Goal: Check status: Check status

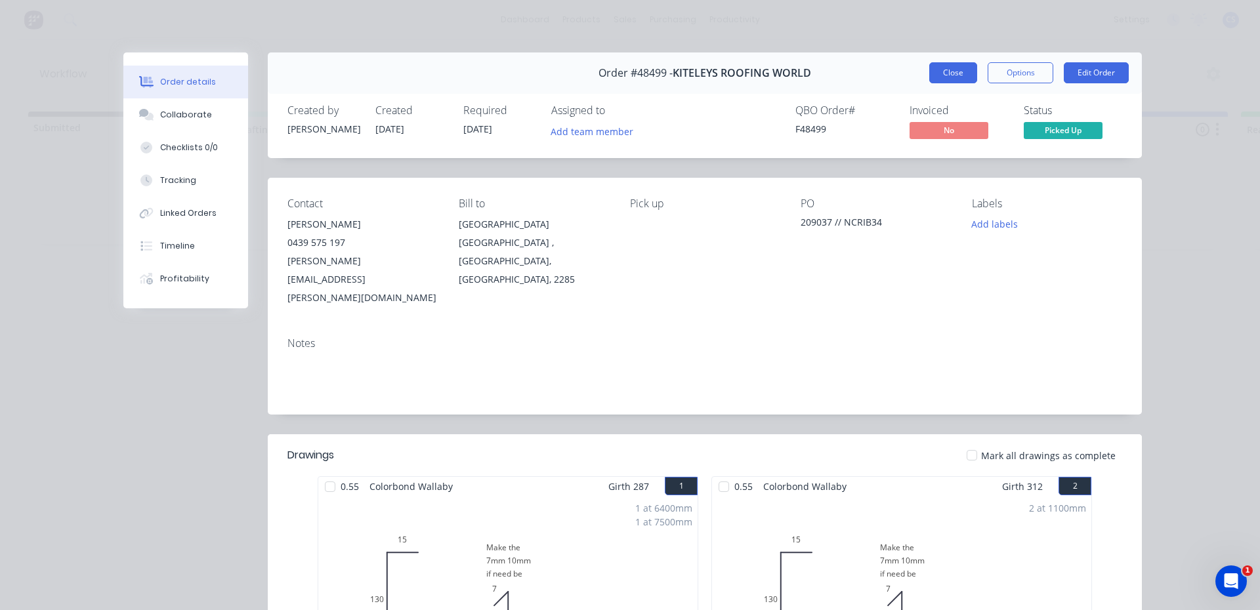
click at [947, 76] on button "Close" at bounding box center [953, 72] width 48 height 21
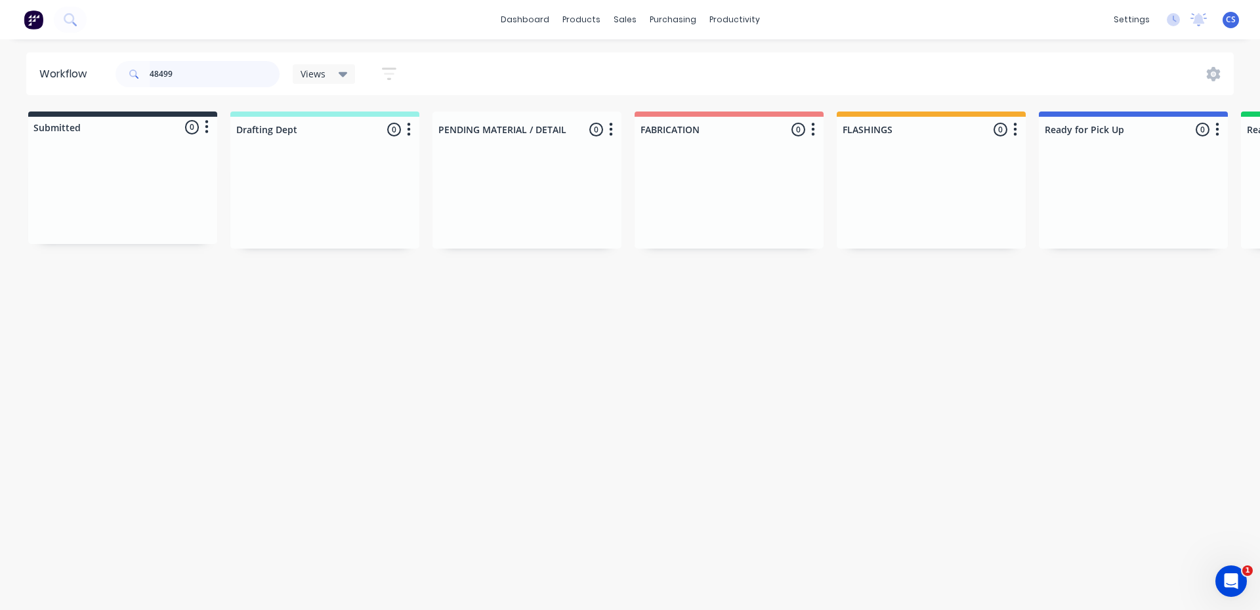
drag, startPoint x: 216, startPoint y: 66, endPoint x: 133, endPoint y: 74, distance: 83.1
click at [133, 74] on div "48499" at bounding box center [197, 74] width 164 height 26
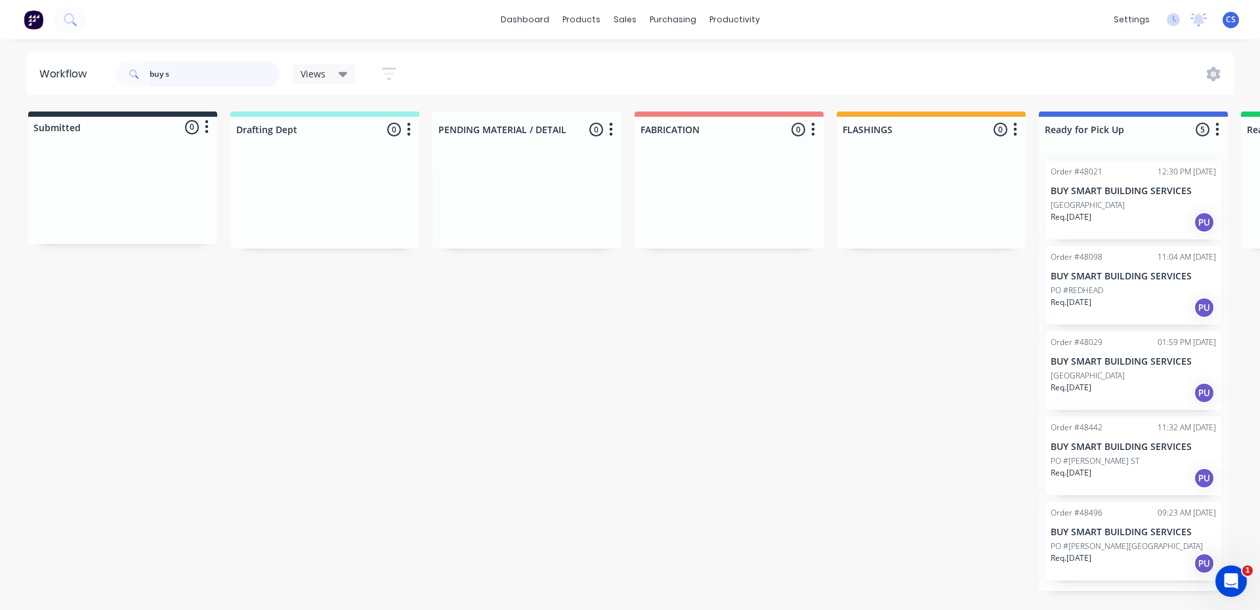
type input "buy s"
click at [1098, 543] on p "PO #[PERSON_NAME][GEOGRAPHIC_DATA]" at bounding box center [1126, 547] width 152 height 12
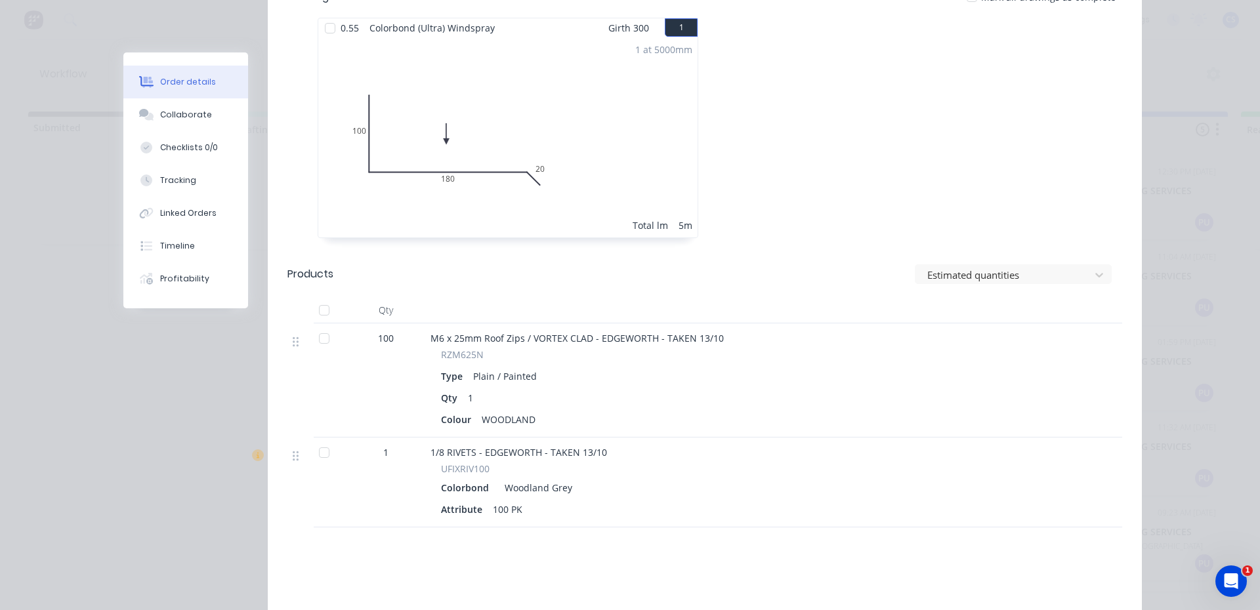
scroll to position [459, 0]
click at [208, 127] on button "Collaborate" at bounding box center [185, 114] width 125 height 33
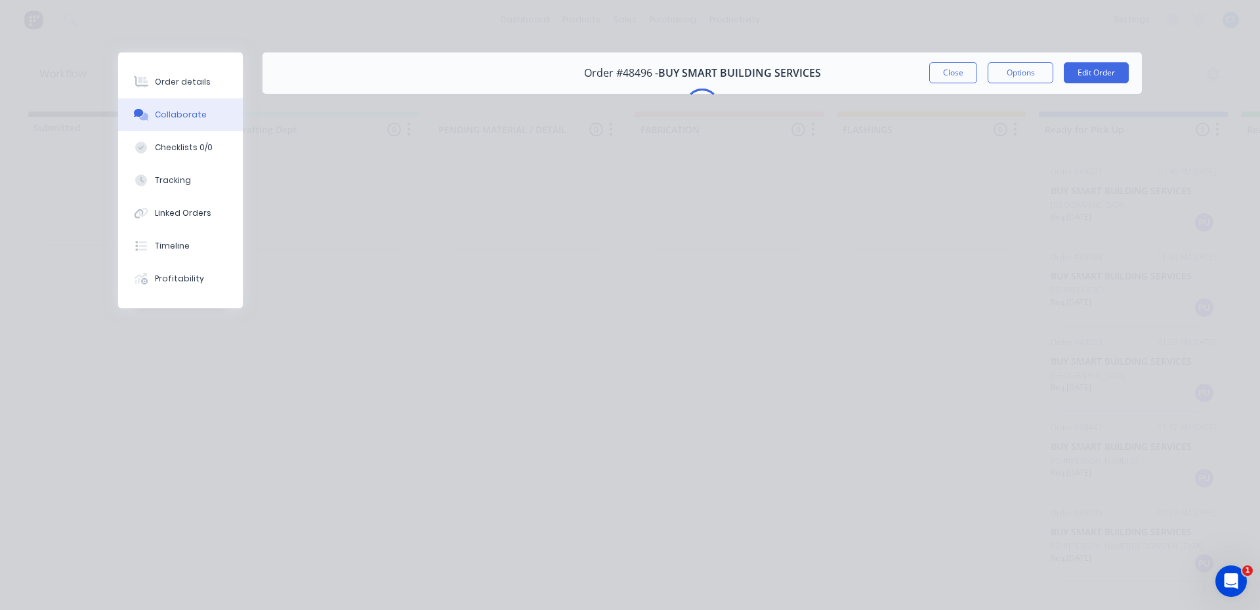
scroll to position [0, 0]
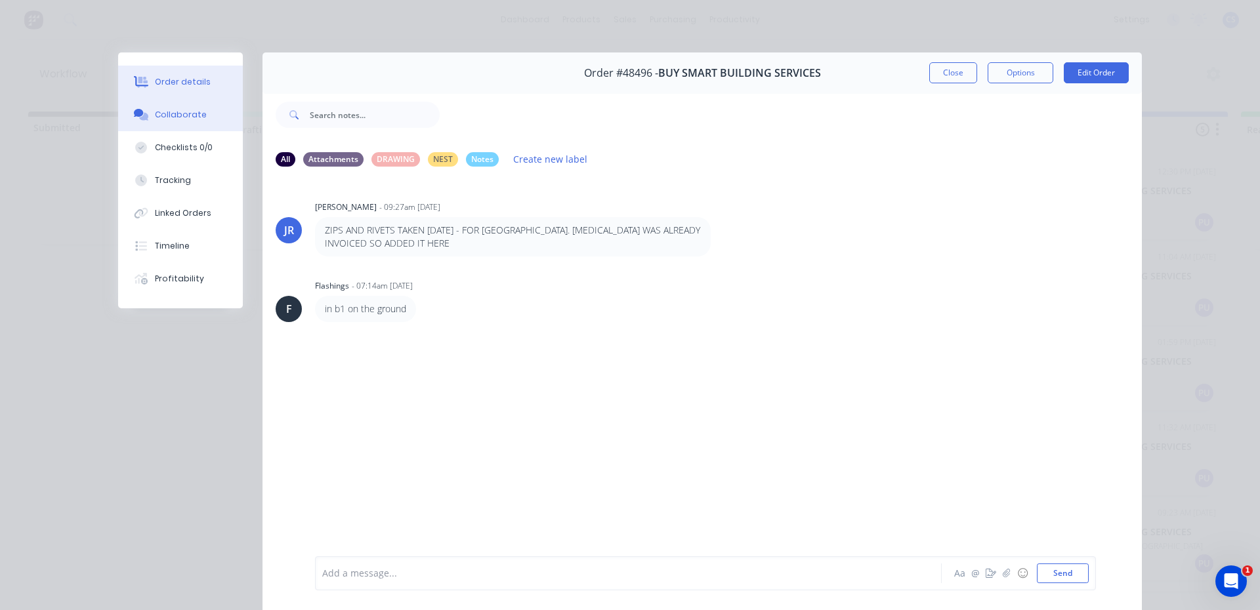
click at [182, 84] on div "Order details" at bounding box center [183, 82] width 56 height 12
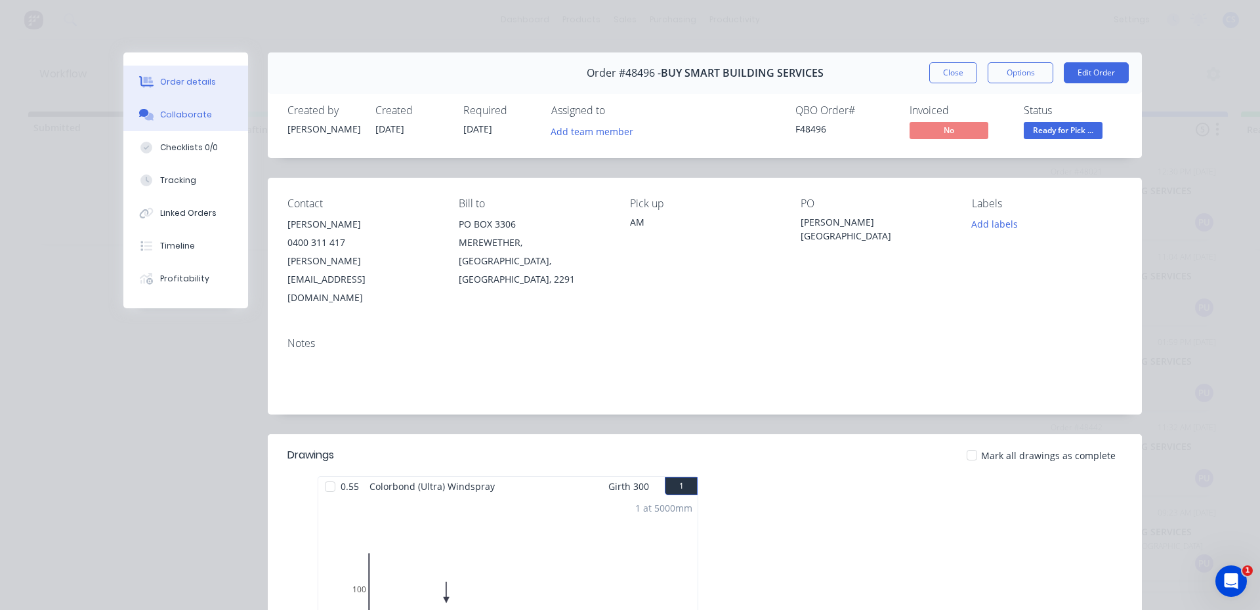
click at [209, 114] on button "Collaborate" at bounding box center [185, 114] width 125 height 33
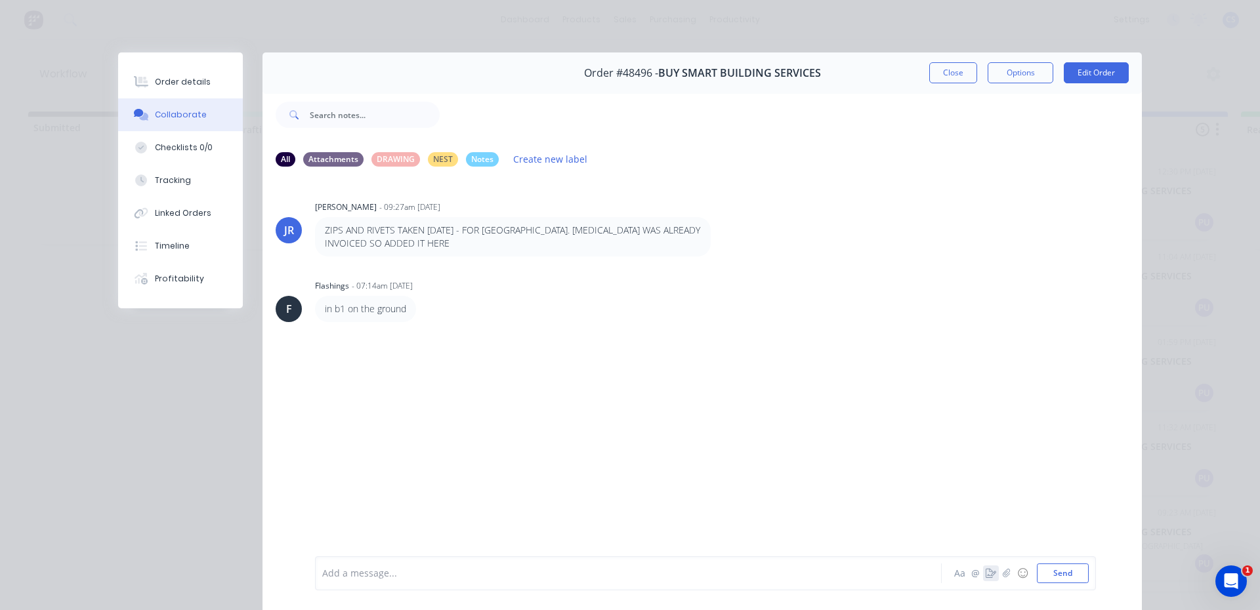
click at [985, 573] on icon "button" at bounding box center [990, 573] width 10 height 9
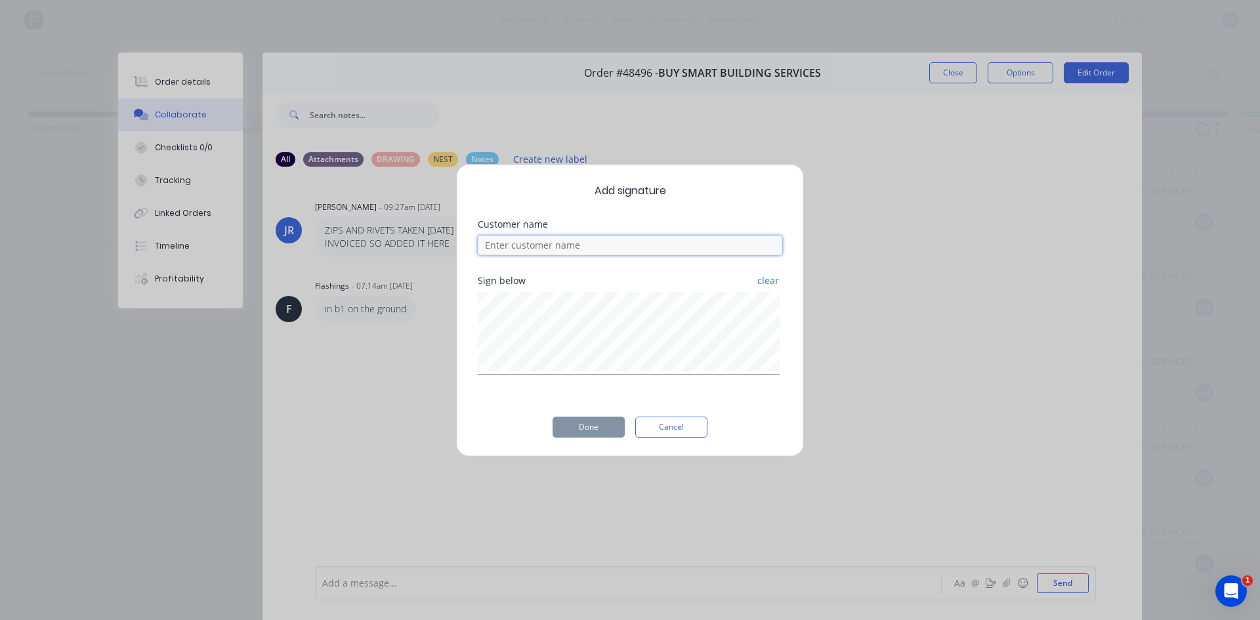
click at [641, 246] on input at bounding box center [630, 246] width 304 height 20
type input "[PERSON_NAME]"
click at [589, 428] on button "Done" at bounding box center [588, 427] width 72 height 21
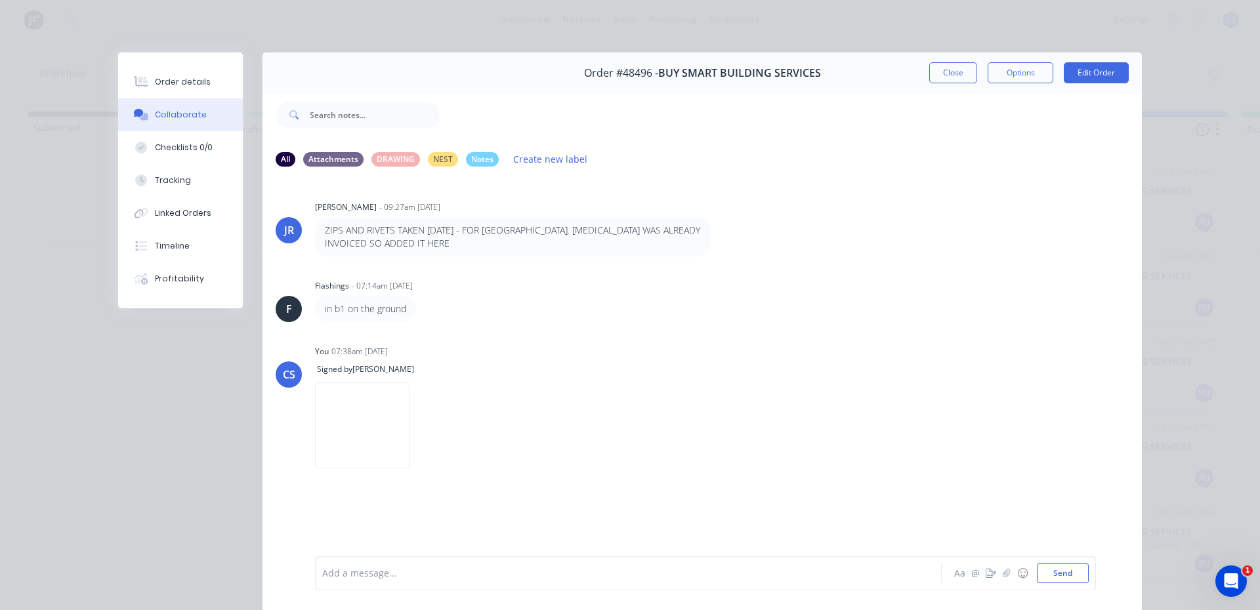
click at [202, 82] on button "Order details" at bounding box center [180, 82] width 125 height 33
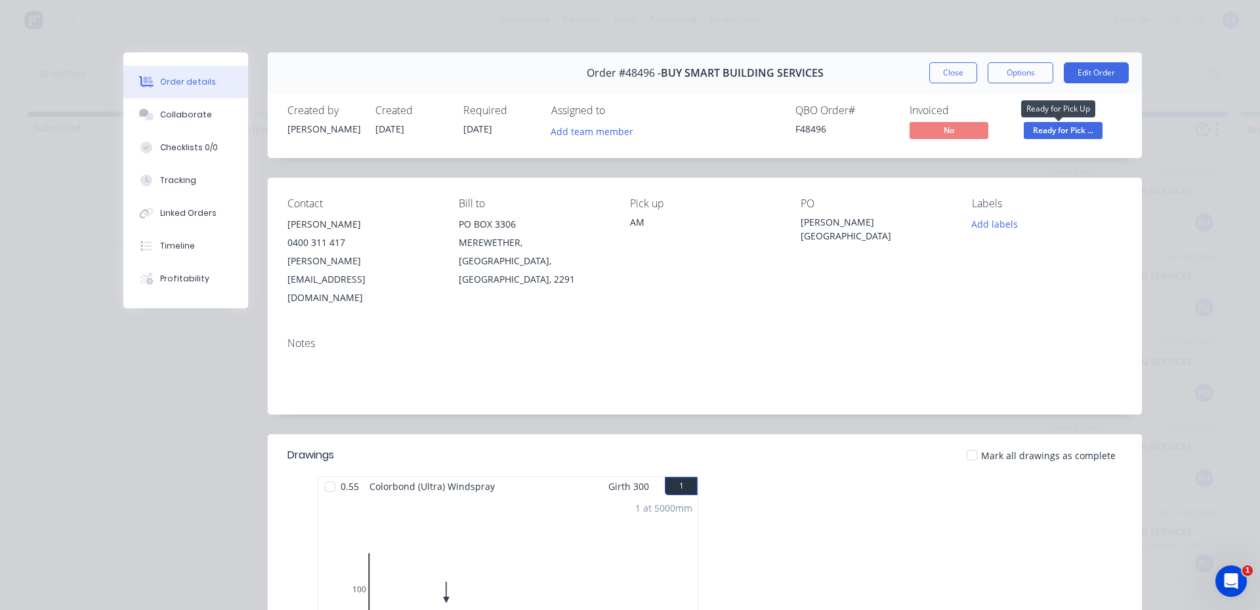
click at [1048, 125] on span "Ready for Pick ..." at bounding box center [1062, 130] width 79 height 16
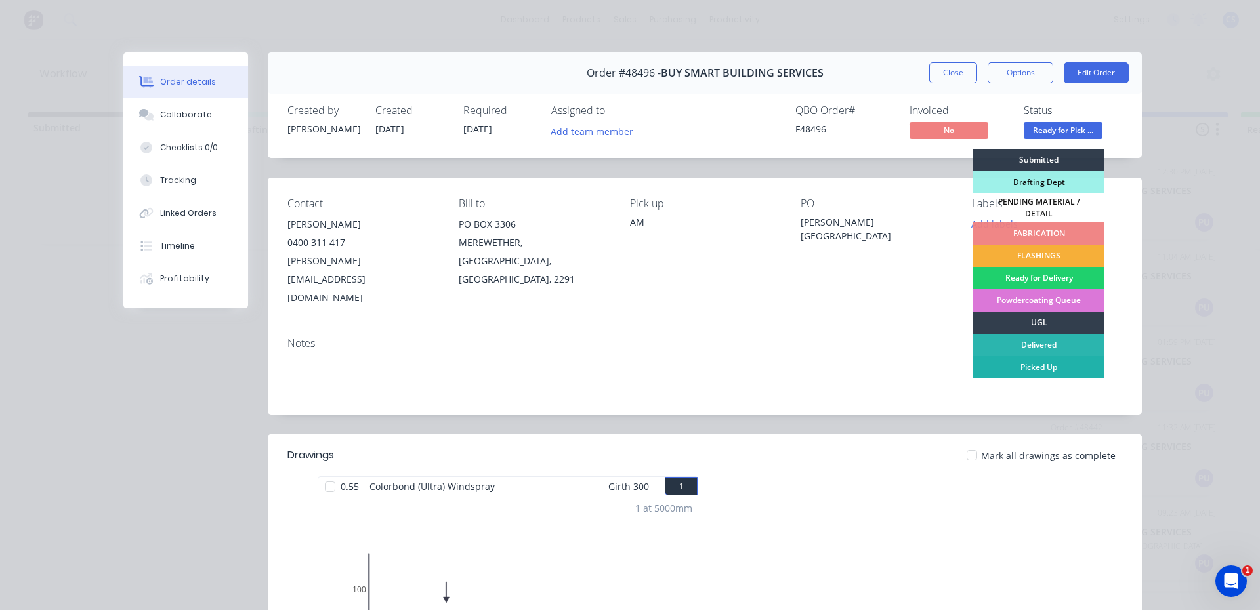
click at [1049, 360] on div "Picked Up" at bounding box center [1038, 367] width 131 height 22
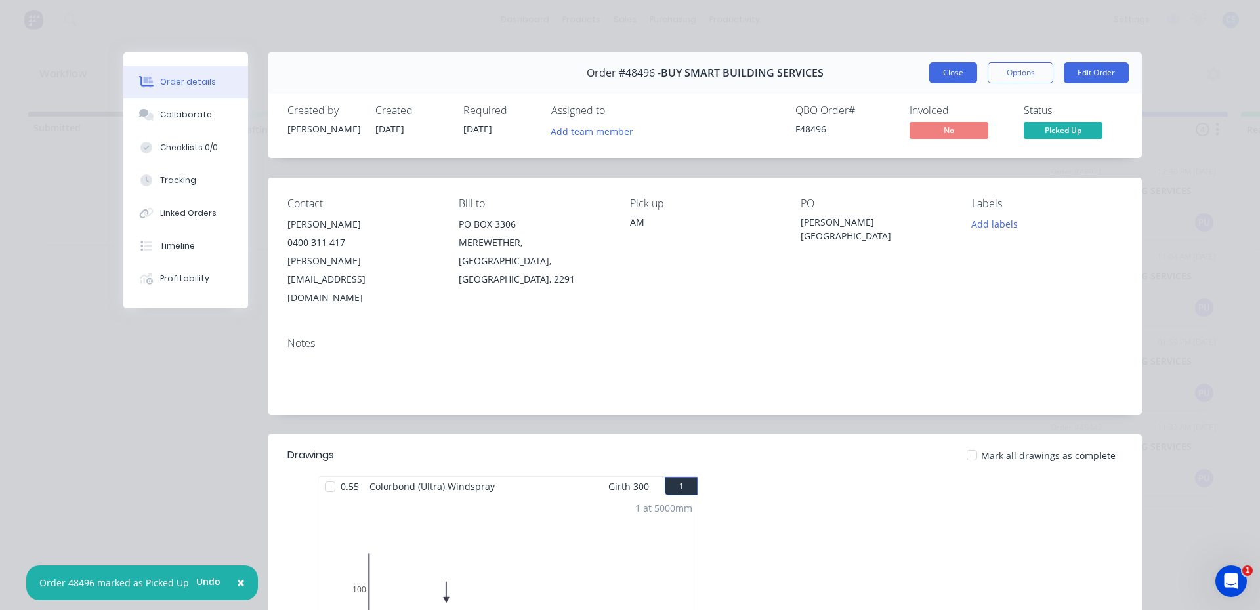
click at [952, 77] on button "Close" at bounding box center [953, 72] width 48 height 21
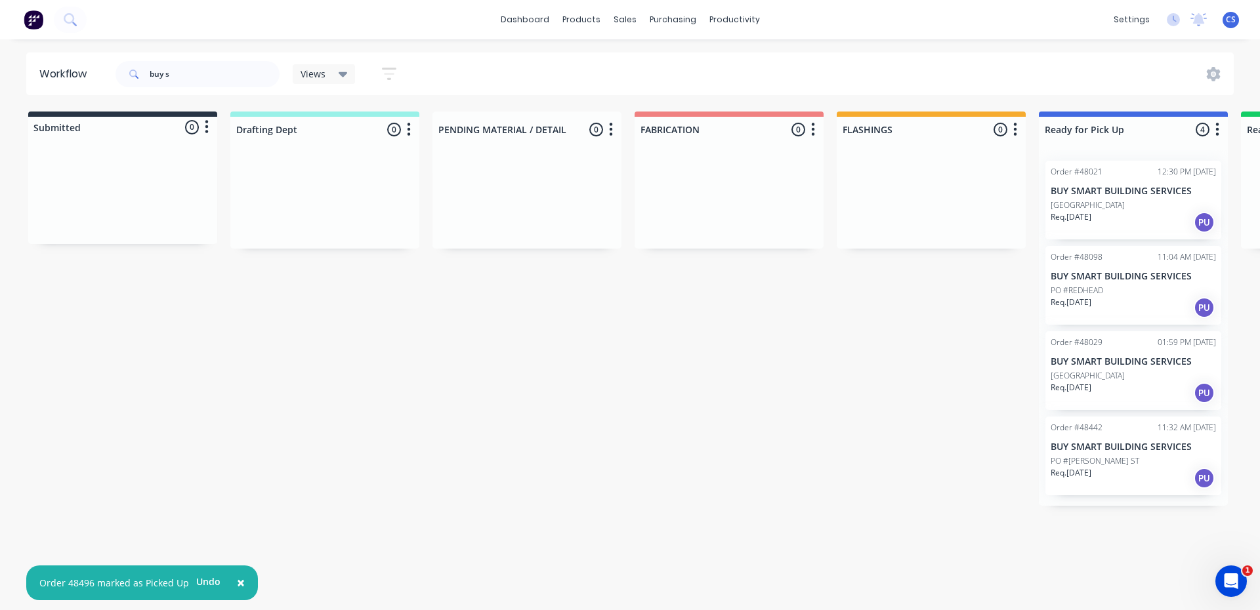
click at [1113, 442] on p "BUY SMART BUILDING SERVICES" at bounding box center [1132, 447] width 165 height 11
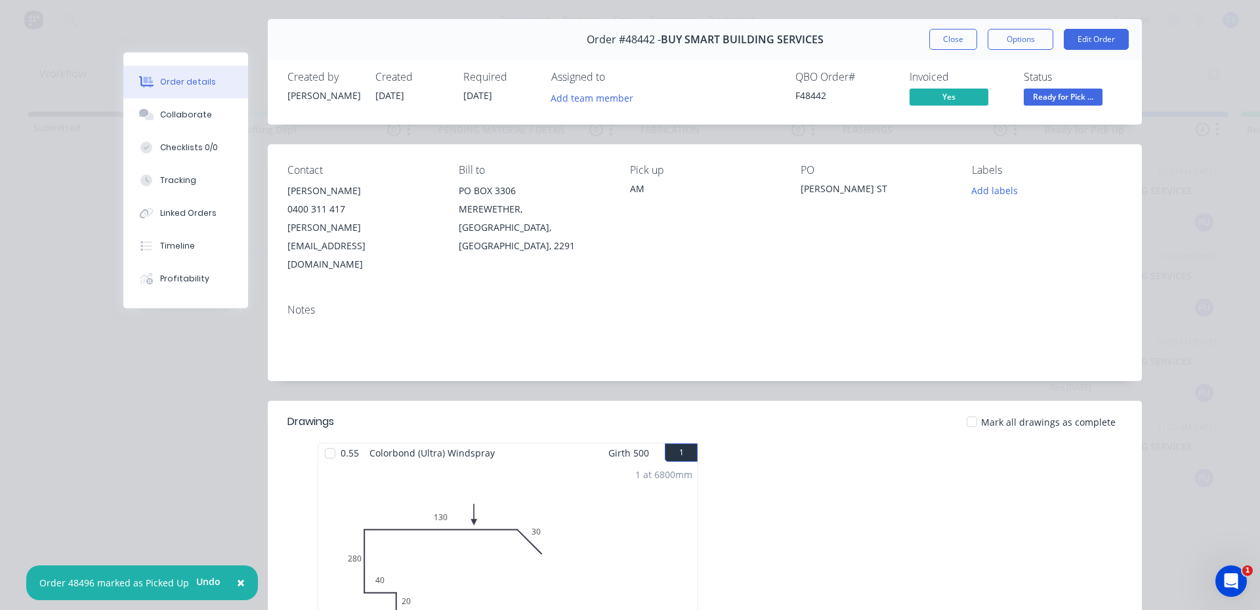
scroll to position [197, 0]
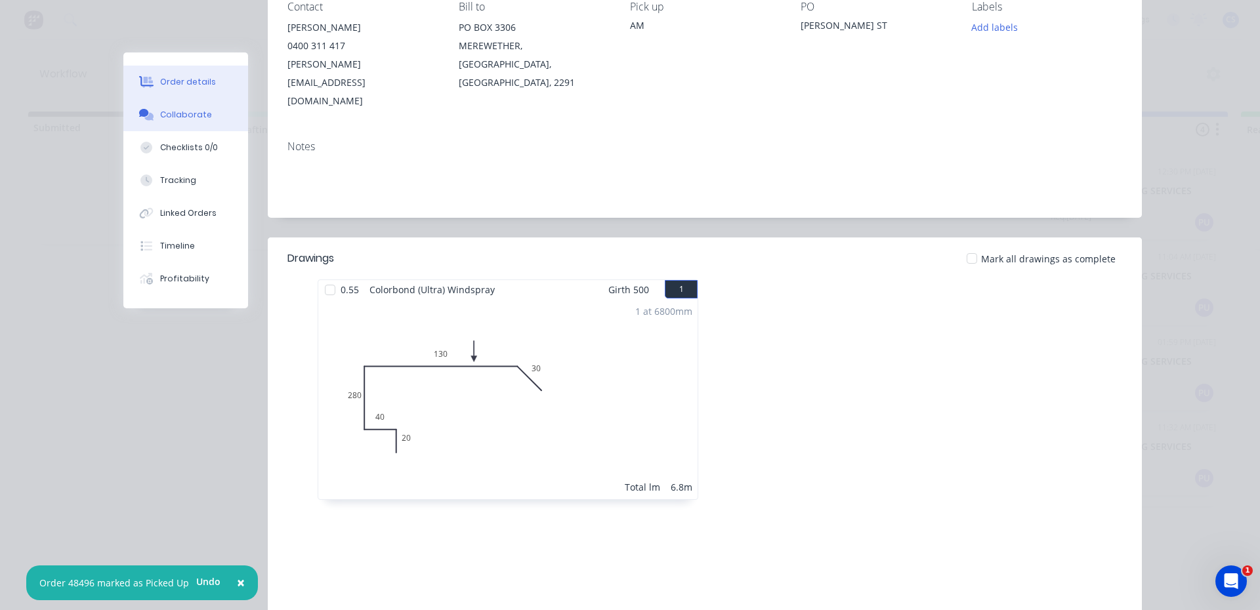
click at [161, 107] on button "Collaborate" at bounding box center [185, 114] width 125 height 33
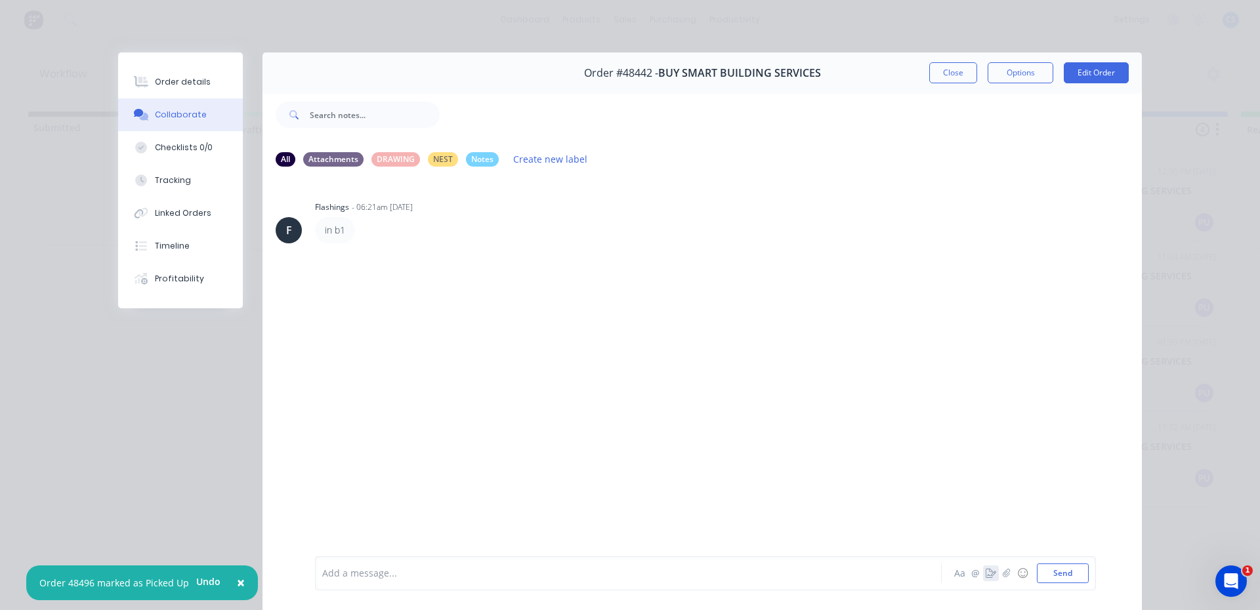
click at [985, 573] on icon "button" at bounding box center [990, 573] width 10 height 9
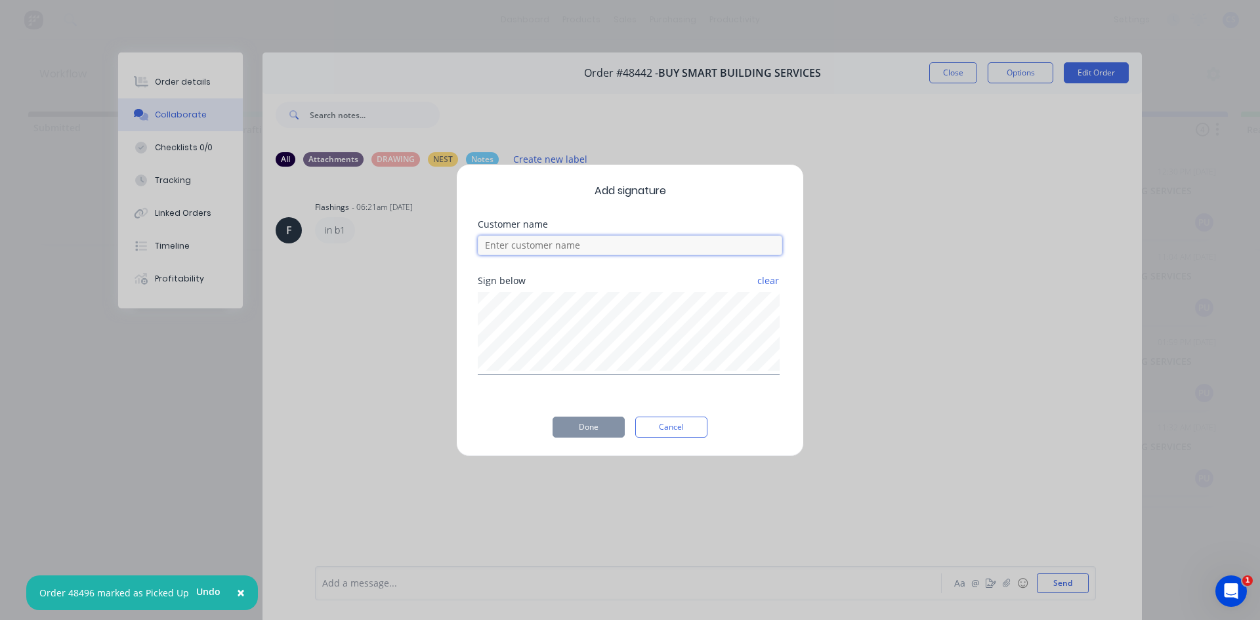
click at [560, 241] on input at bounding box center [630, 246] width 304 height 20
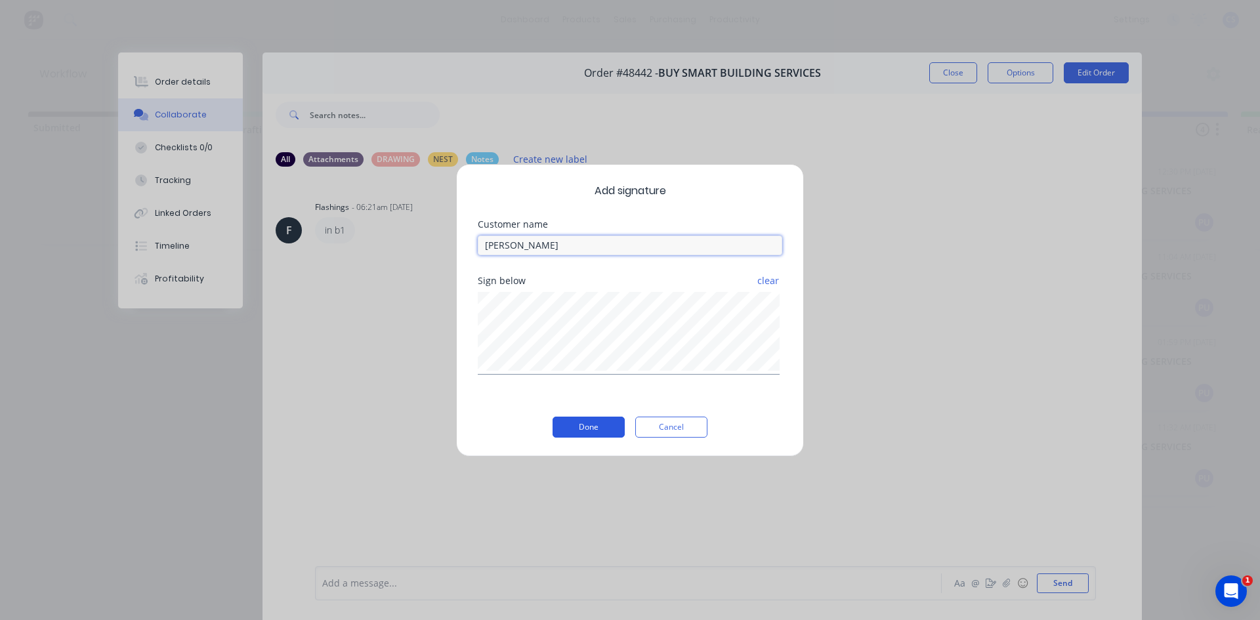
type input "[PERSON_NAME]"
click at [575, 423] on button "Done" at bounding box center [588, 427] width 72 height 21
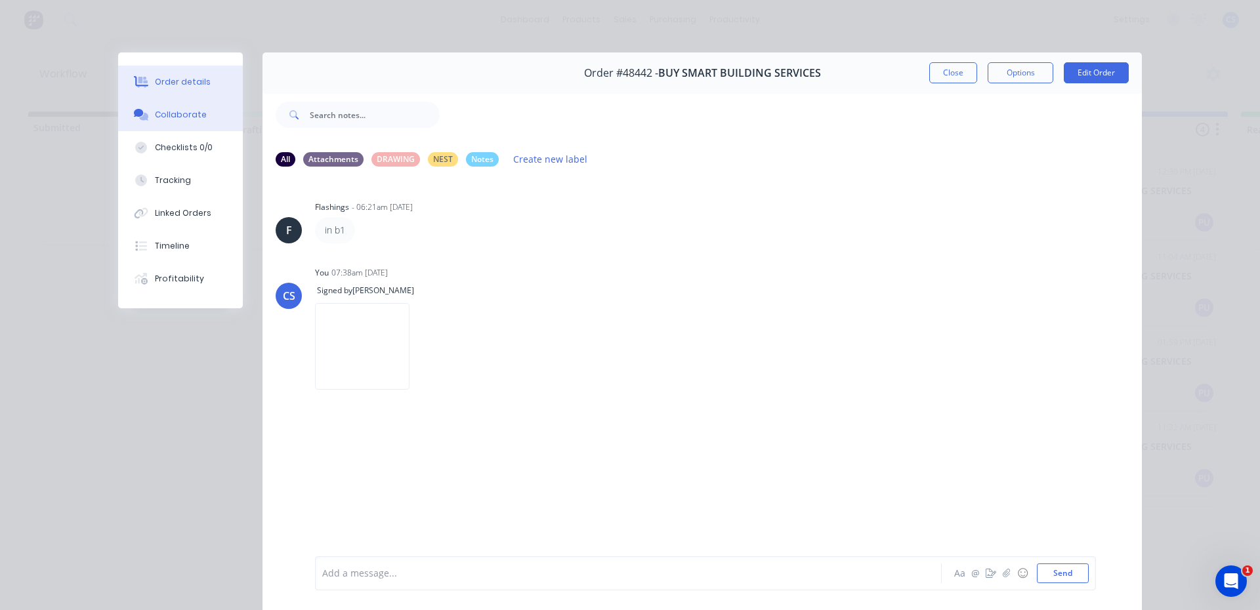
click at [206, 81] on button "Order details" at bounding box center [180, 82] width 125 height 33
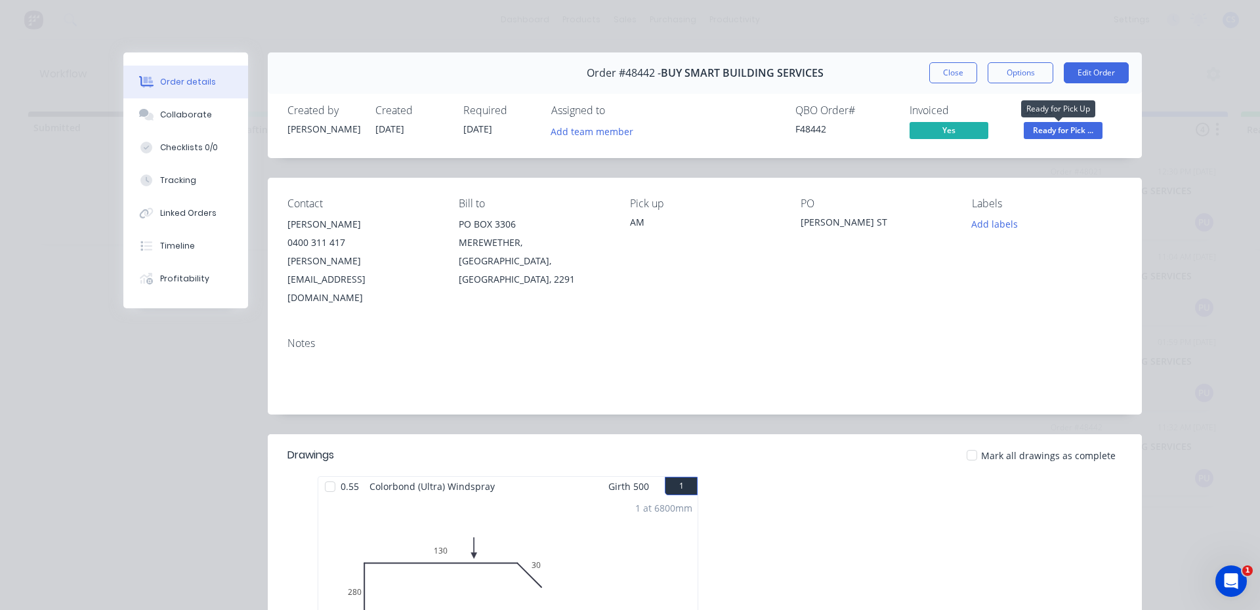
click at [1067, 131] on span "Ready for Pick ..." at bounding box center [1062, 130] width 79 height 16
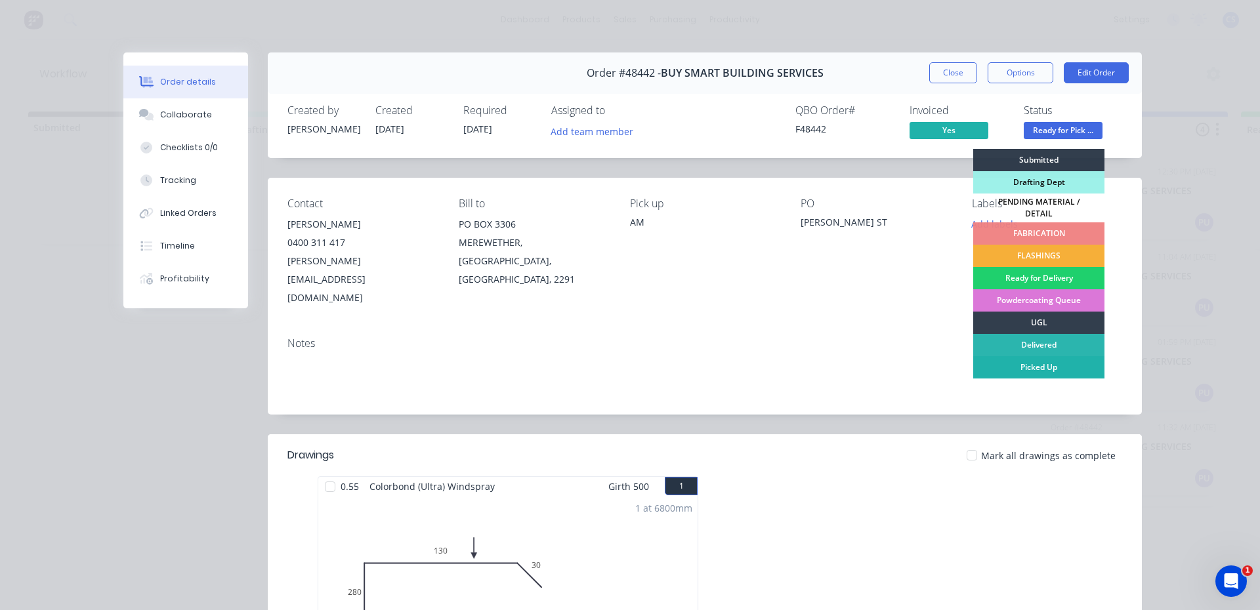
click at [1081, 365] on div "Picked Up" at bounding box center [1038, 367] width 131 height 22
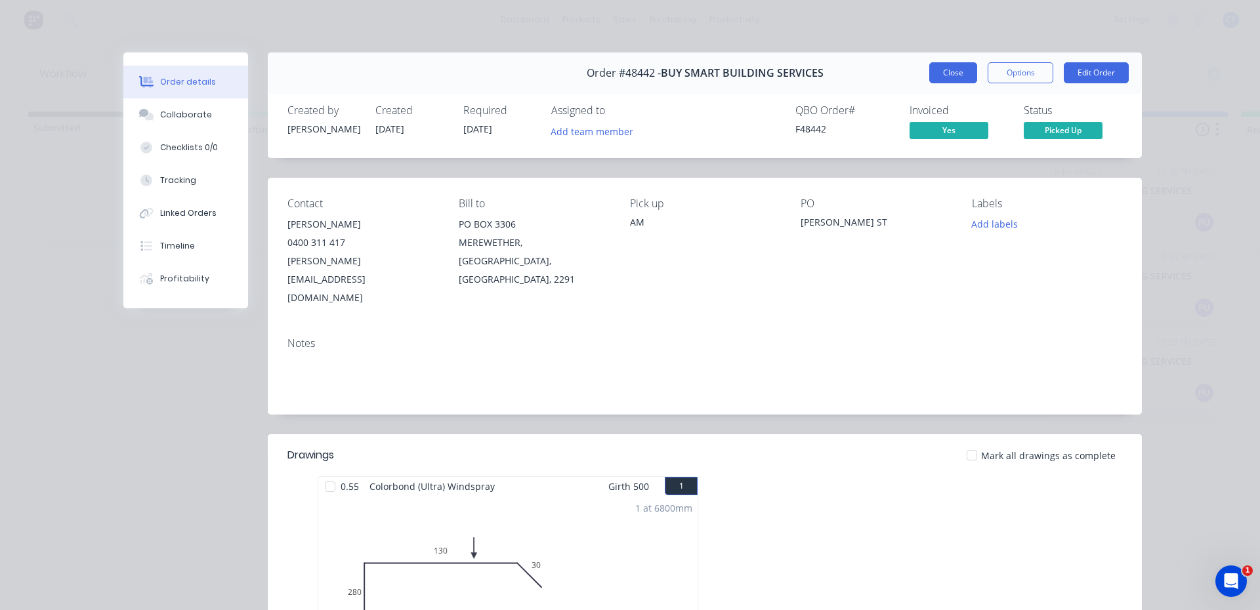
click at [955, 73] on button "Close" at bounding box center [953, 72] width 48 height 21
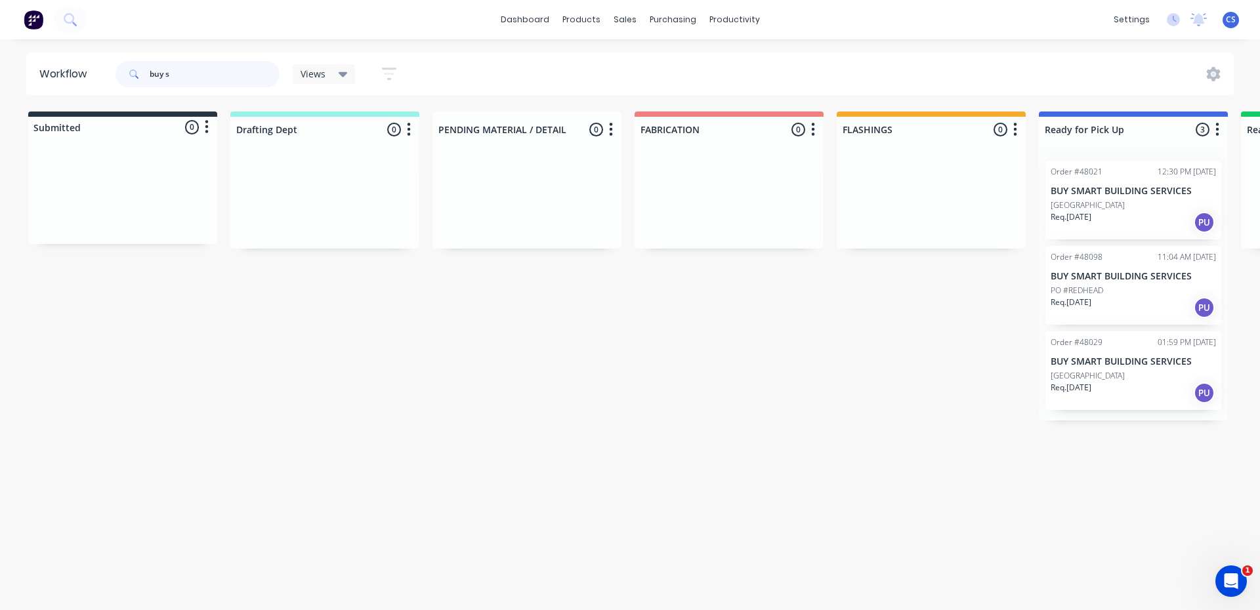
drag, startPoint x: 192, startPoint y: 70, endPoint x: 115, endPoint y: 70, distance: 77.4
click at [115, 70] on div "buy s Views Save new view None (Default) edit [PERSON_NAME] edit [PERSON_NAME] …" at bounding box center [262, 73] width 298 height 39
type input "air ex"
click at [1091, 558] on p "Req. [DATE]" at bounding box center [1070, 558] width 41 height 12
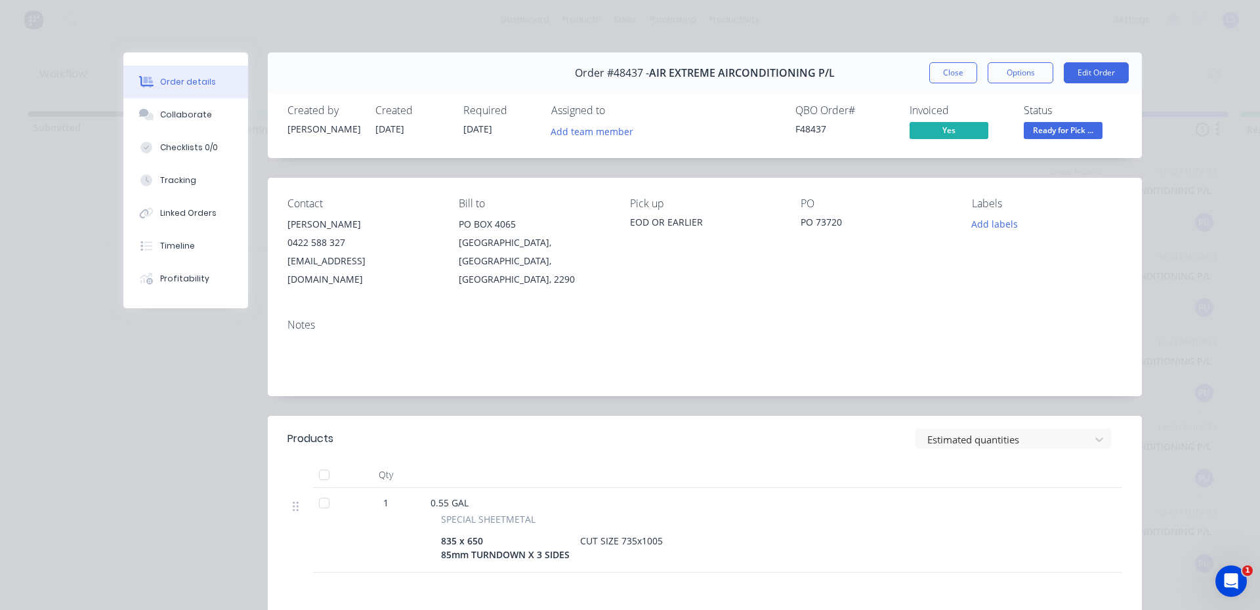
scroll to position [131, 0]
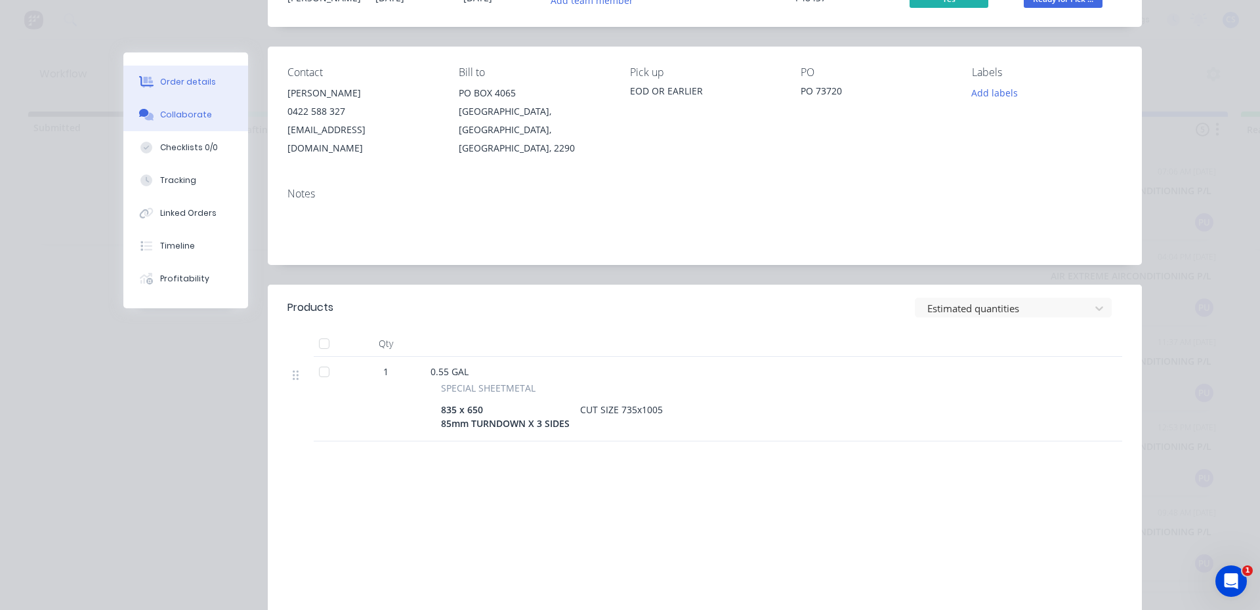
click at [196, 113] on div "Collaborate" at bounding box center [186, 115] width 52 height 12
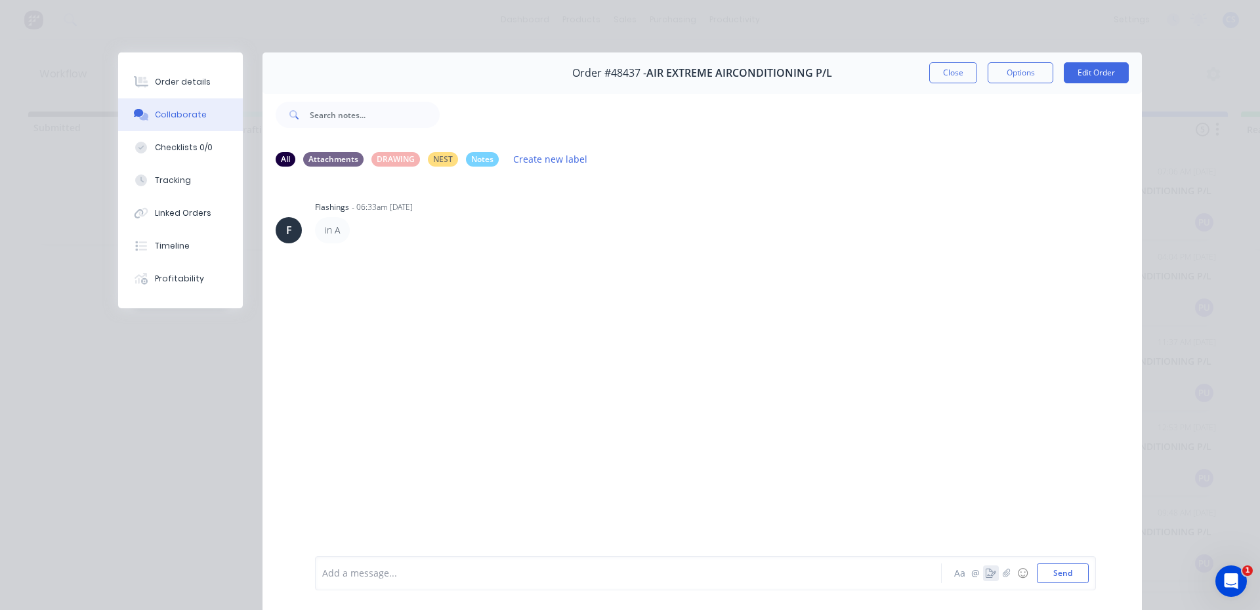
click at [987, 573] on icon "button" at bounding box center [990, 573] width 10 height 9
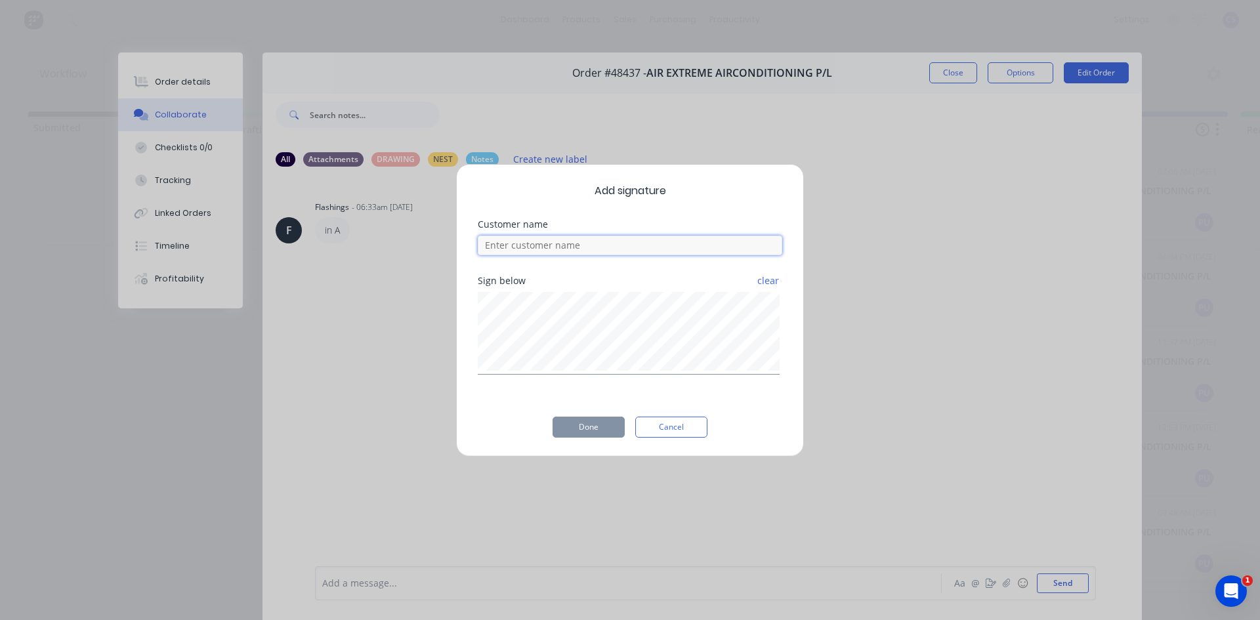
click at [569, 238] on input at bounding box center [630, 246] width 304 height 20
type input "[PERSON_NAME]"
drag, startPoint x: 573, startPoint y: 422, endPoint x: 413, endPoint y: 217, distance: 260.0
click at [572, 421] on button "Done" at bounding box center [588, 427] width 72 height 21
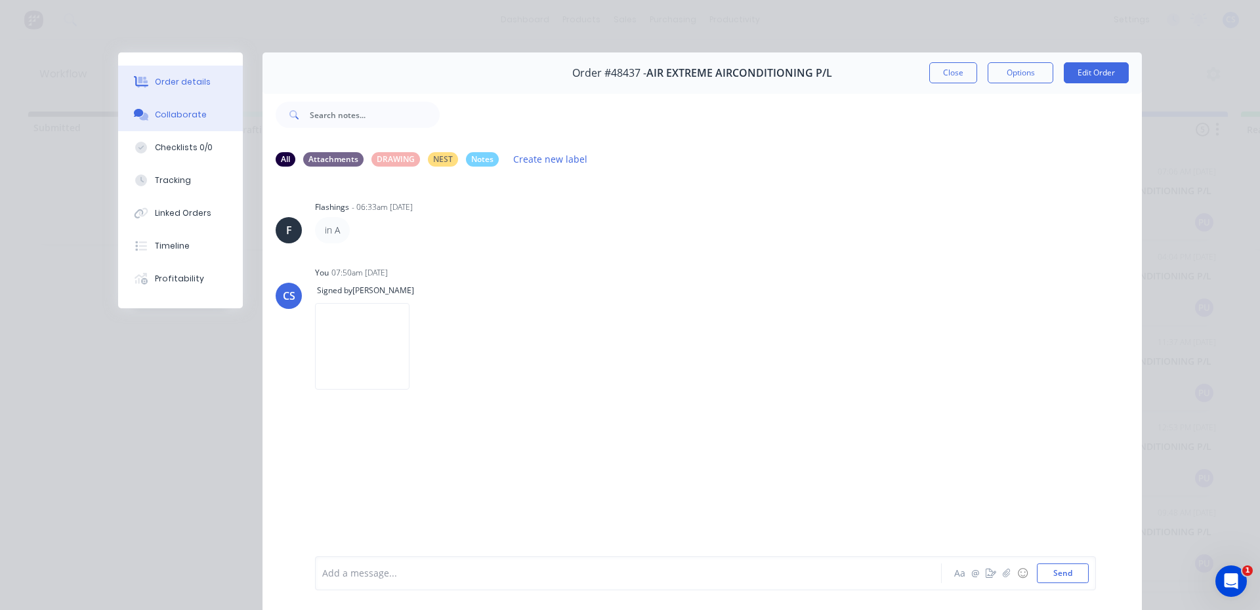
click at [182, 77] on div "Order details" at bounding box center [183, 82] width 56 height 12
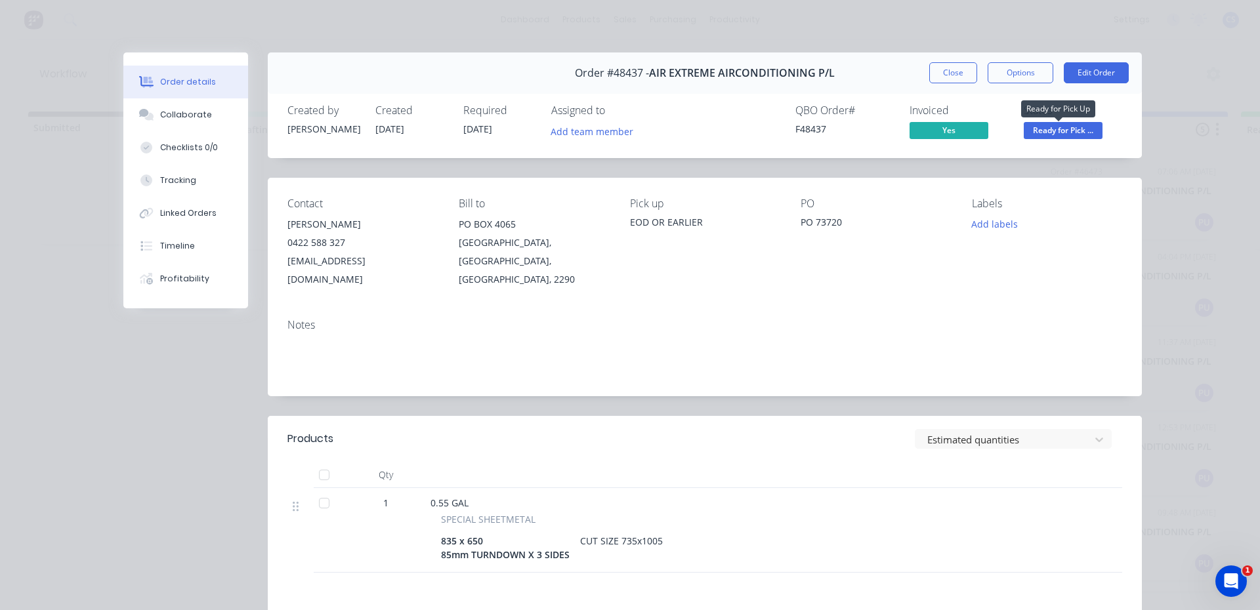
click at [1050, 132] on span "Ready for Pick ..." at bounding box center [1062, 130] width 79 height 16
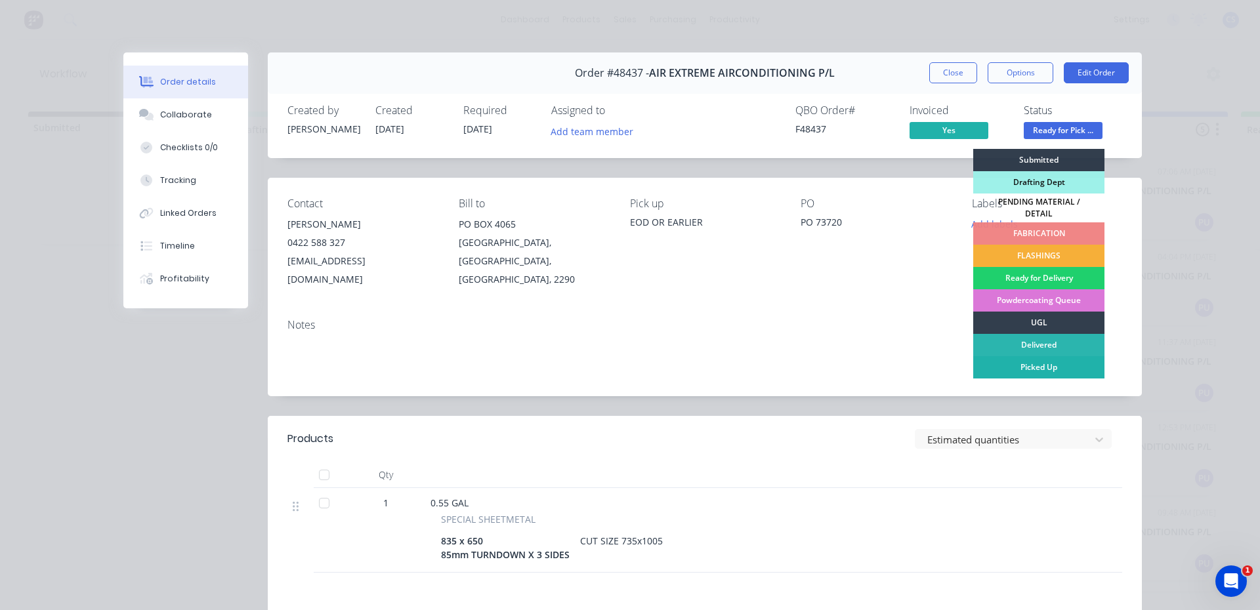
click at [1069, 364] on div "Picked Up" at bounding box center [1038, 367] width 131 height 22
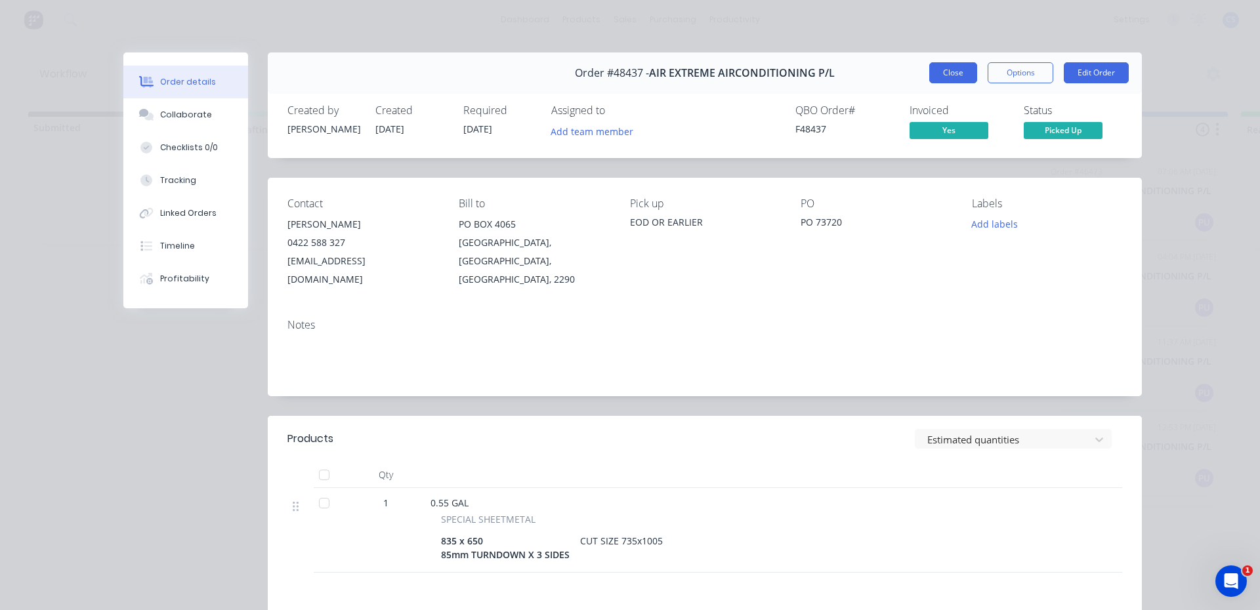
click at [953, 77] on button "Close" at bounding box center [953, 72] width 48 height 21
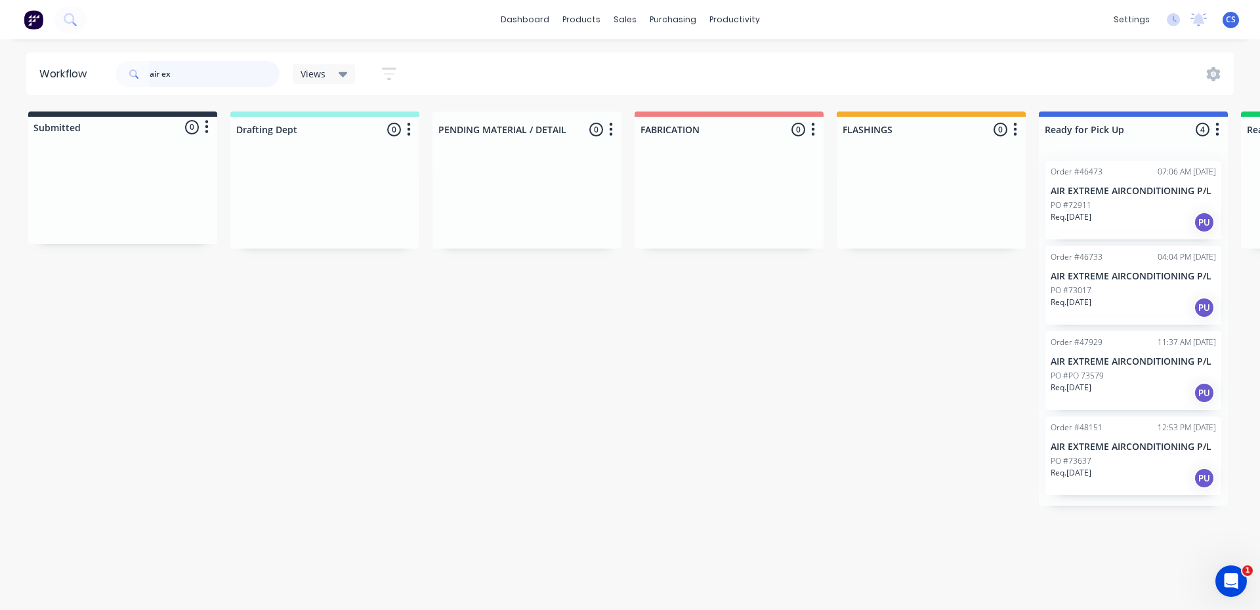
drag, startPoint x: 170, startPoint y: 76, endPoint x: 131, endPoint y: 73, distance: 39.5
click at [131, 73] on div "air ex" at bounding box center [197, 74] width 164 height 26
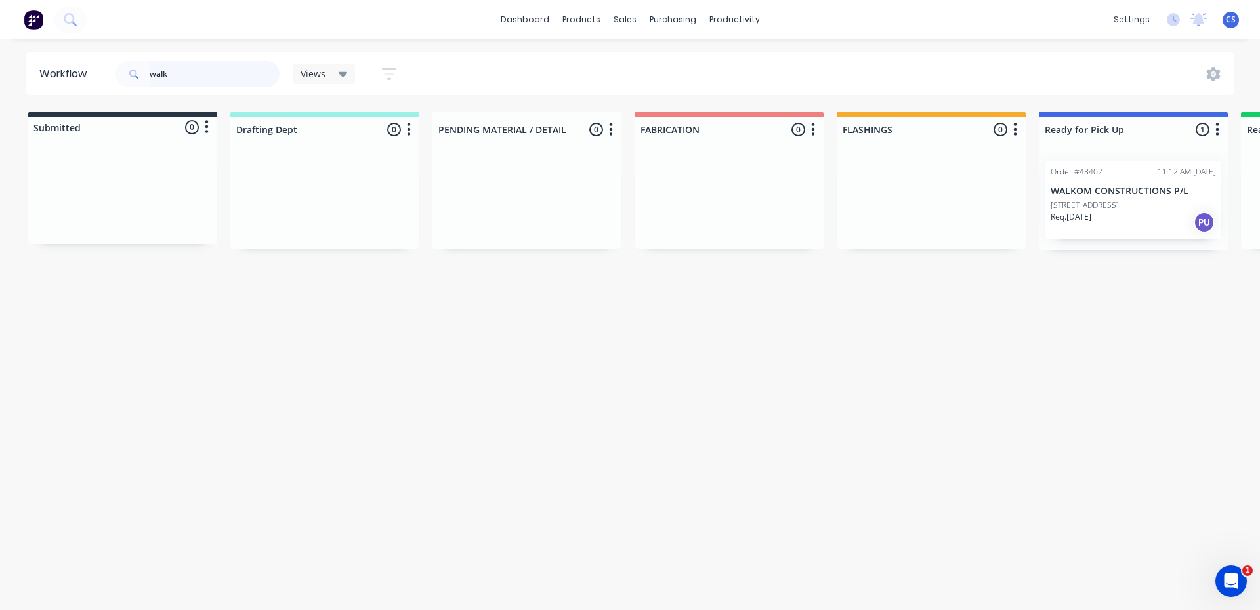
type input "walk"
click at [1115, 213] on div "Req. [DATE] PU" at bounding box center [1132, 222] width 165 height 22
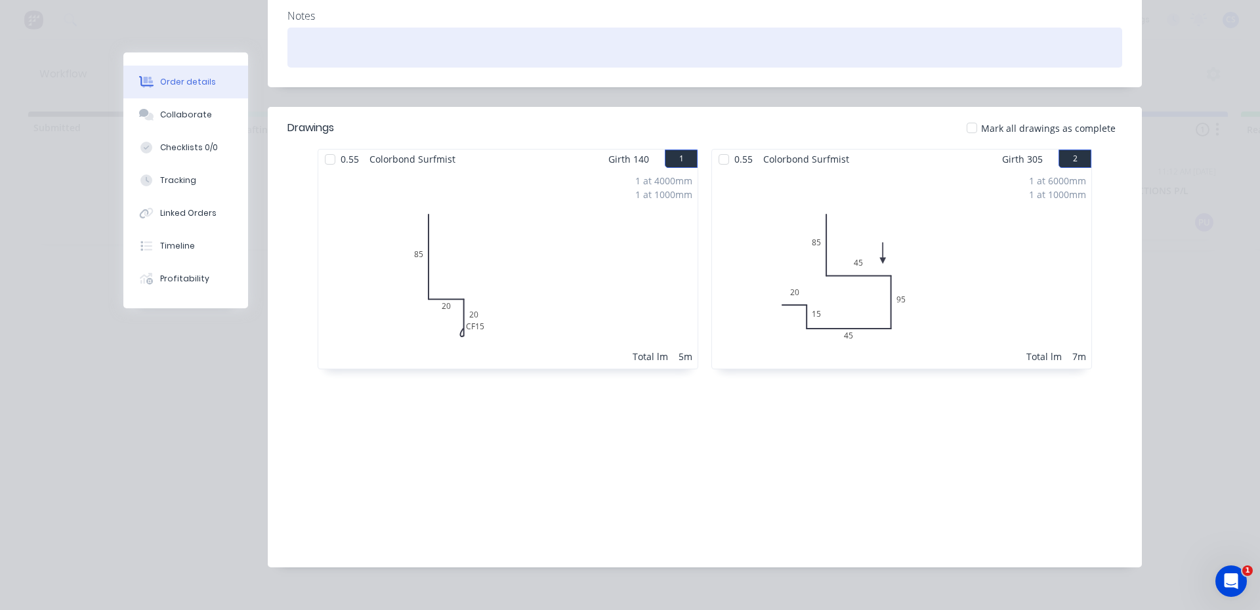
scroll to position [47, 0]
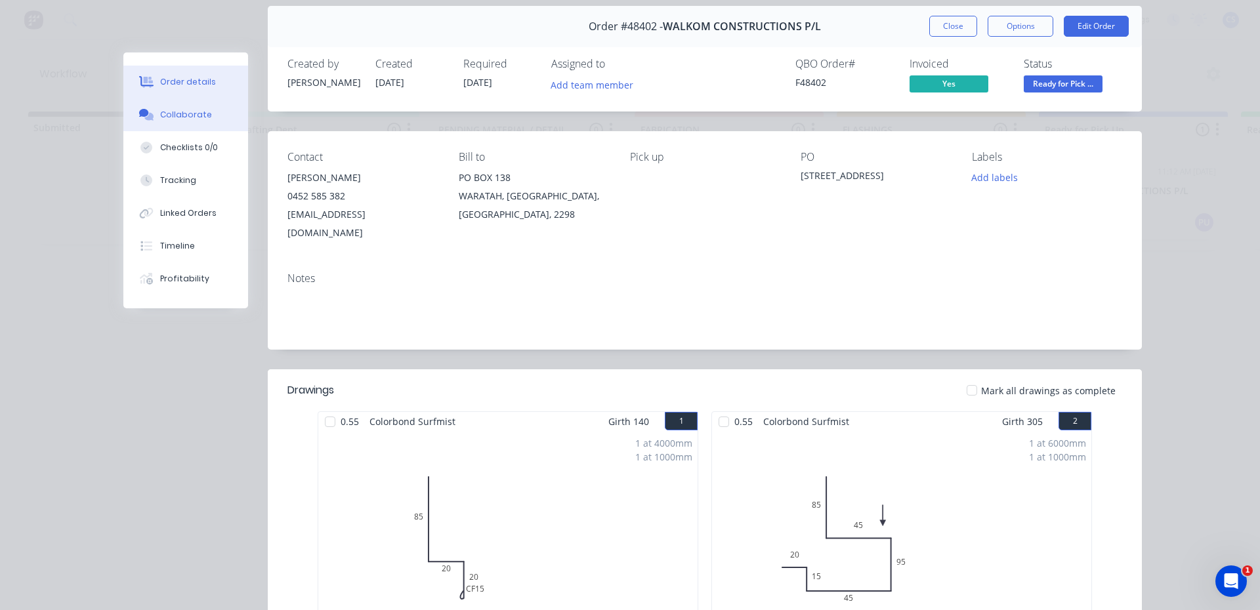
click at [165, 113] on div "Collaborate" at bounding box center [186, 115] width 52 height 12
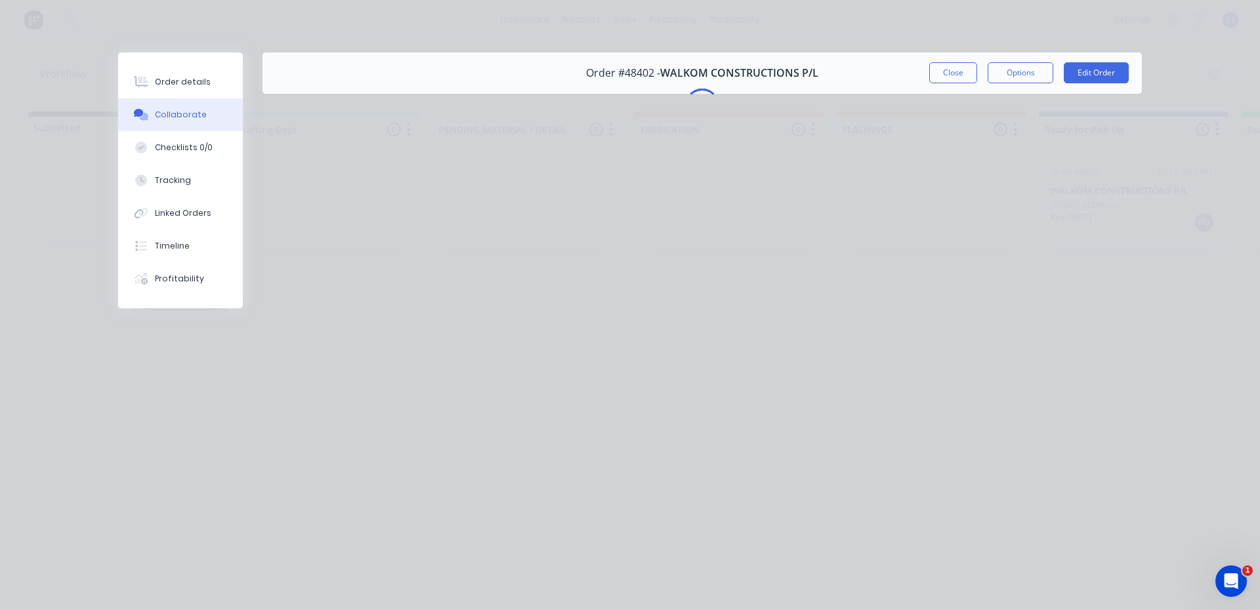
scroll to position [0, 0]
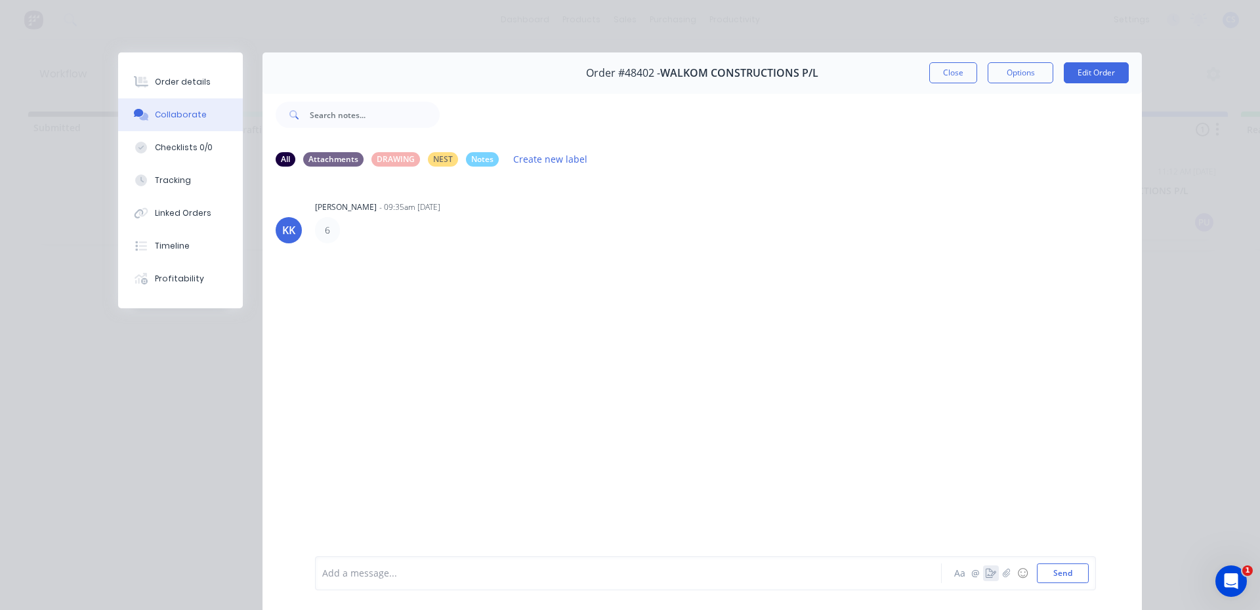
click at [985, 576] on icon "button" at bounding box center [990, 573] width 10 height 9
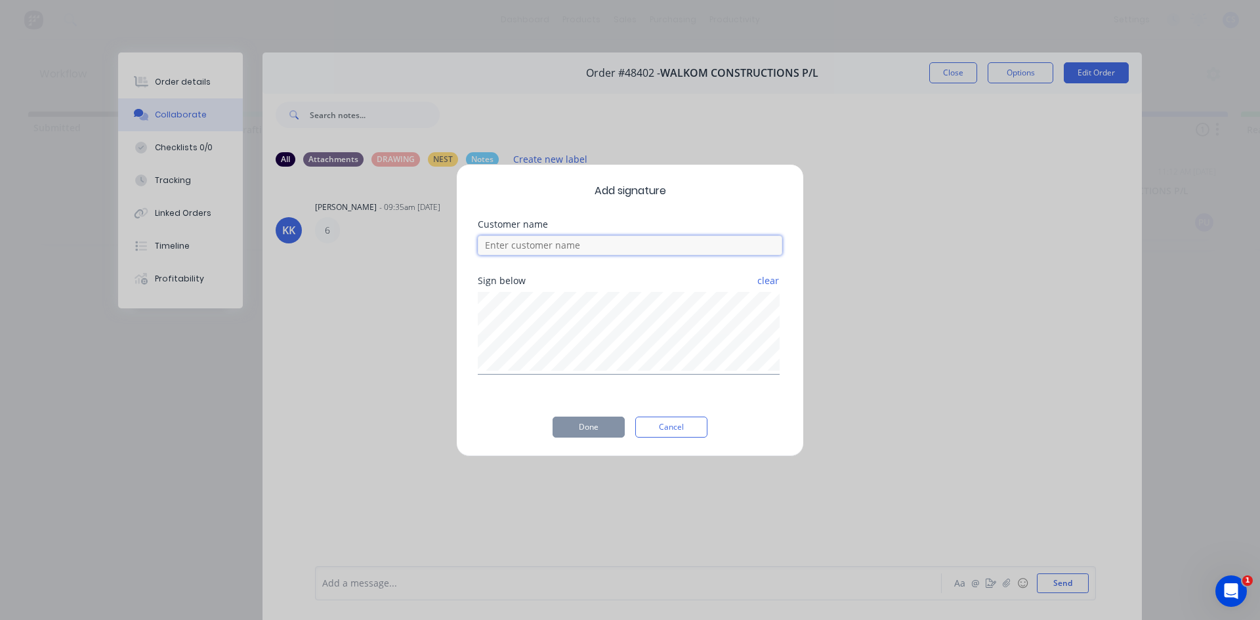
click at [520, 253] on input at bounding box center [630, 246] width 304 height 20
type input "[PERSON_NAME]"
click at [597, 428] on button "Done" at bounding box center [588, 427] width 72 height 21
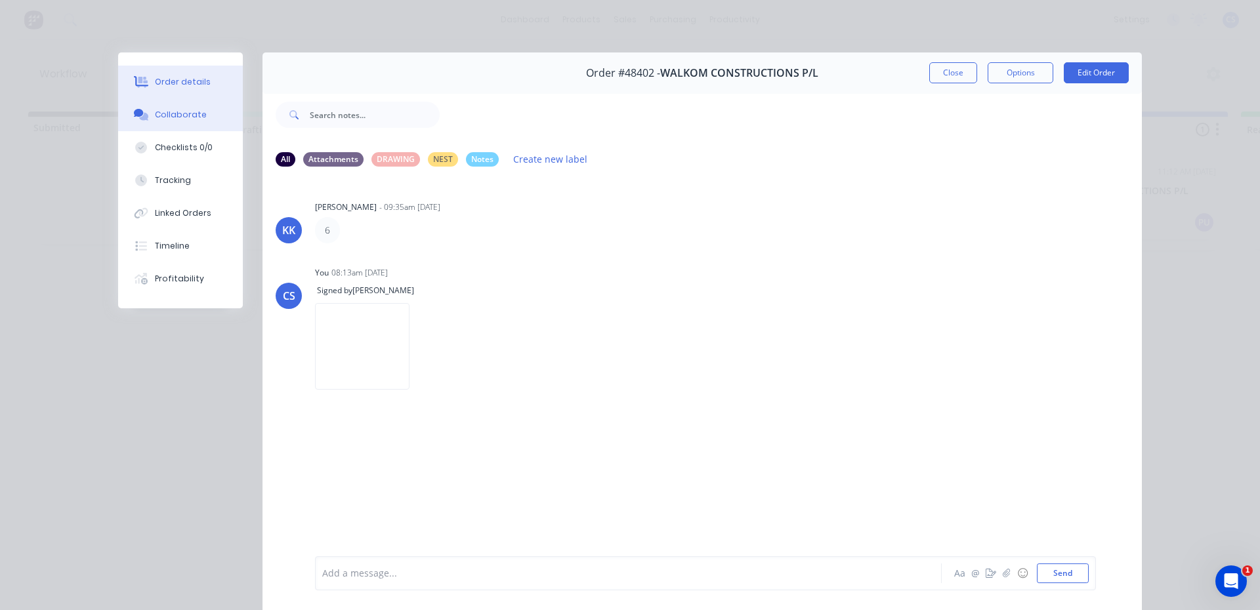
click at [195, 75] on button "Order details" at bounding box center [180, 82] width 125 height 33
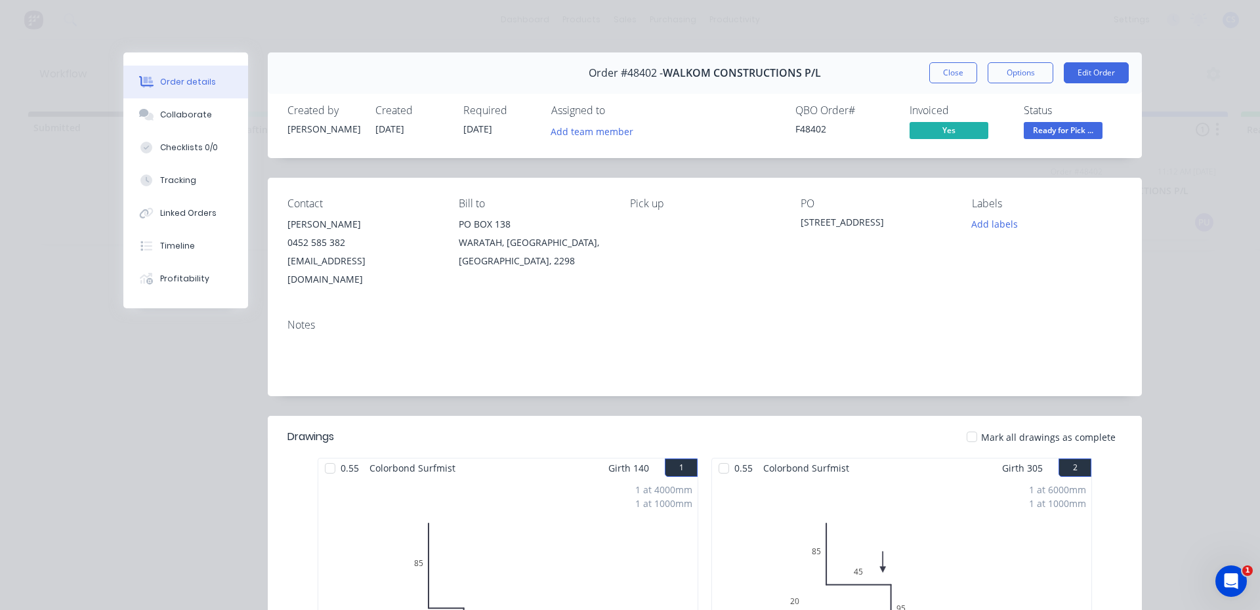
click at [1063, 126] on span "Ready for Pick ..." at bounding box center [1062, 130] width 79 height 16
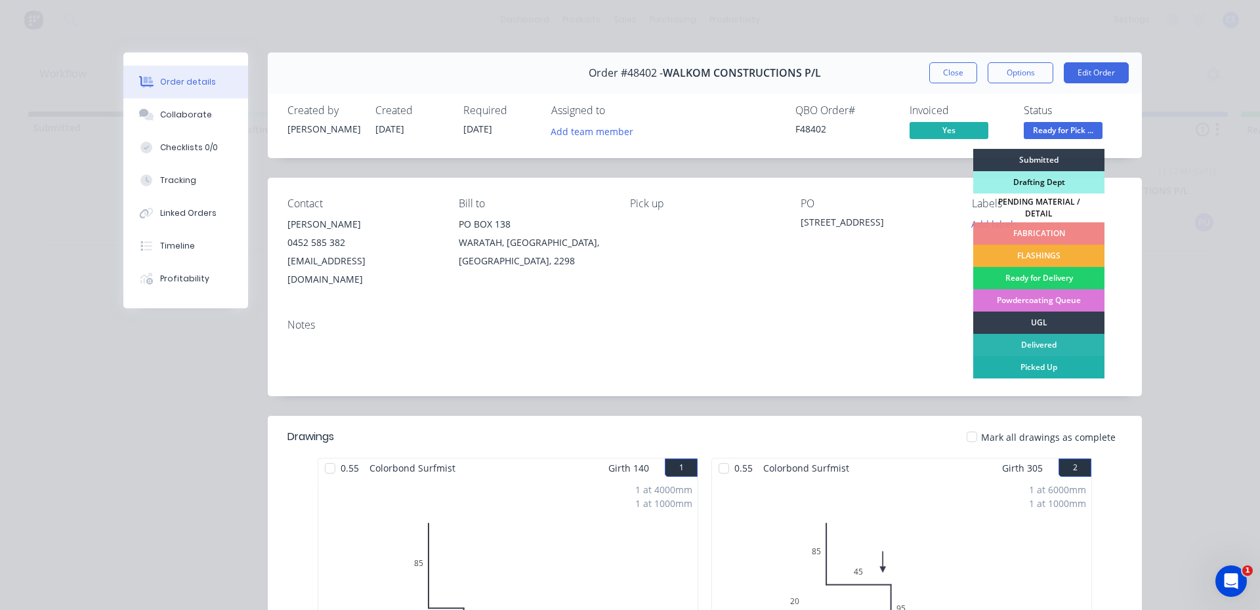
click at [1043, 363] on div "Picked Up" at bounding box center [1038, 367] width 131 height 22
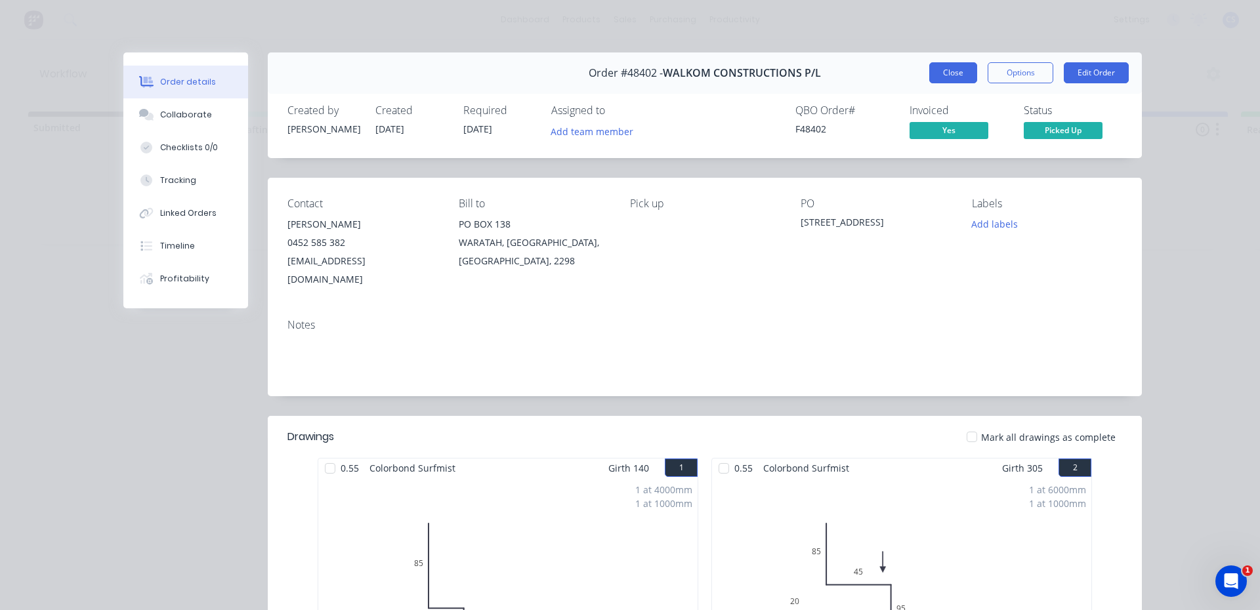
click at [962, 73] on button "Close" at bounding box center [953, 72] width 48 height 21
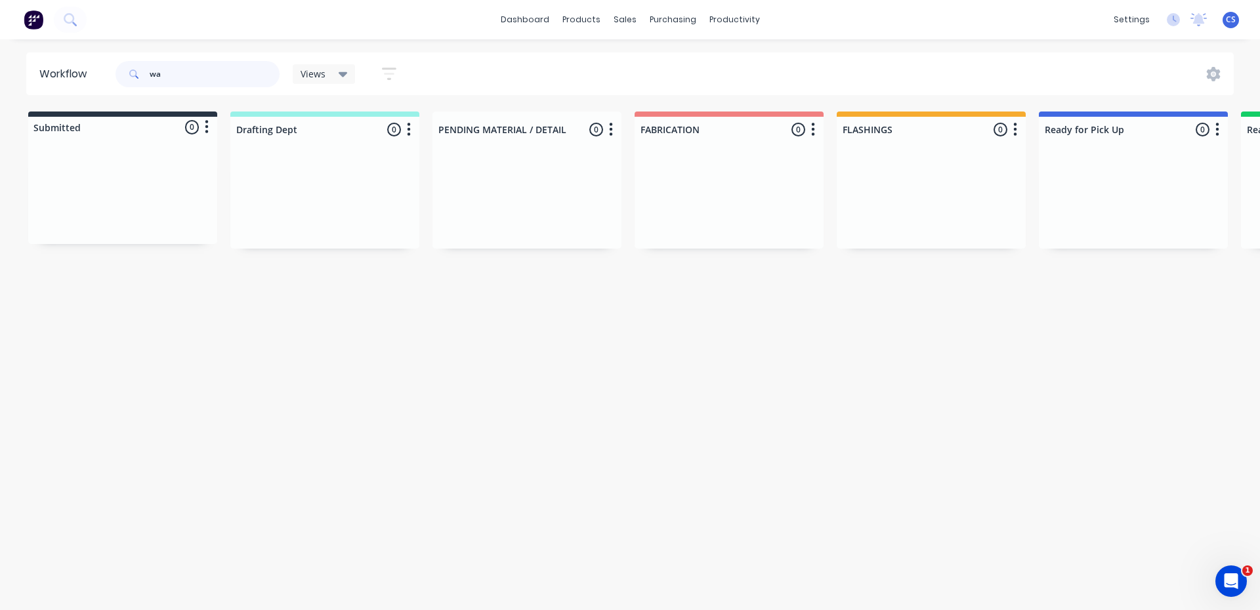
type input "w"
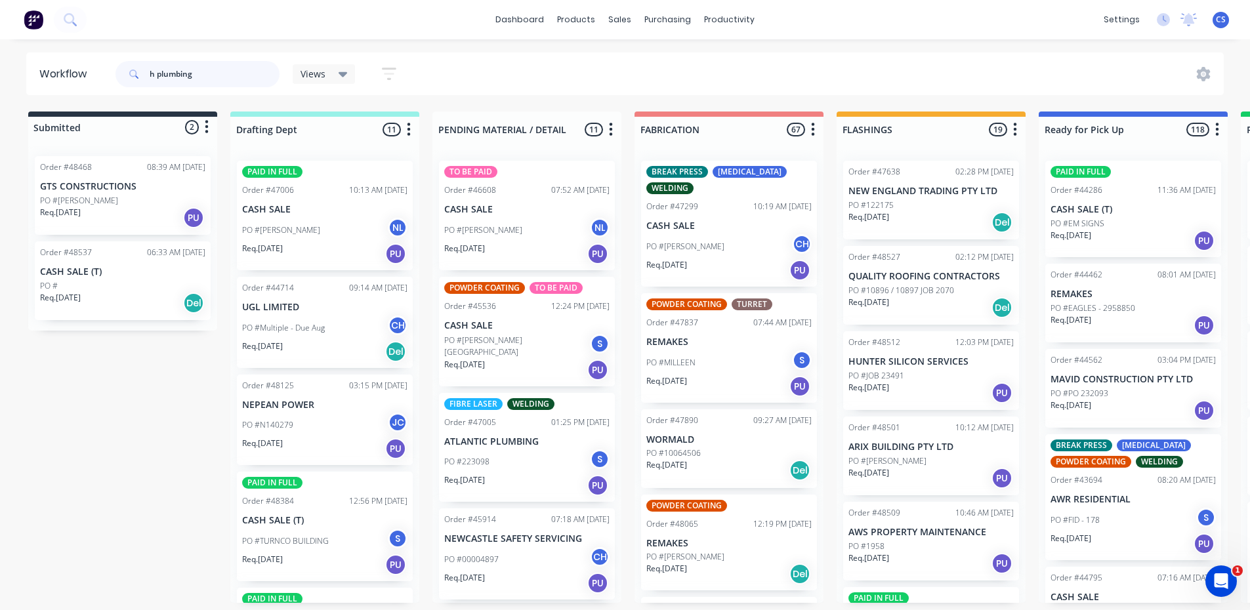
click at [236, 77] on input "h plumbing" at bounding box center [215, 74] width 130 height 26
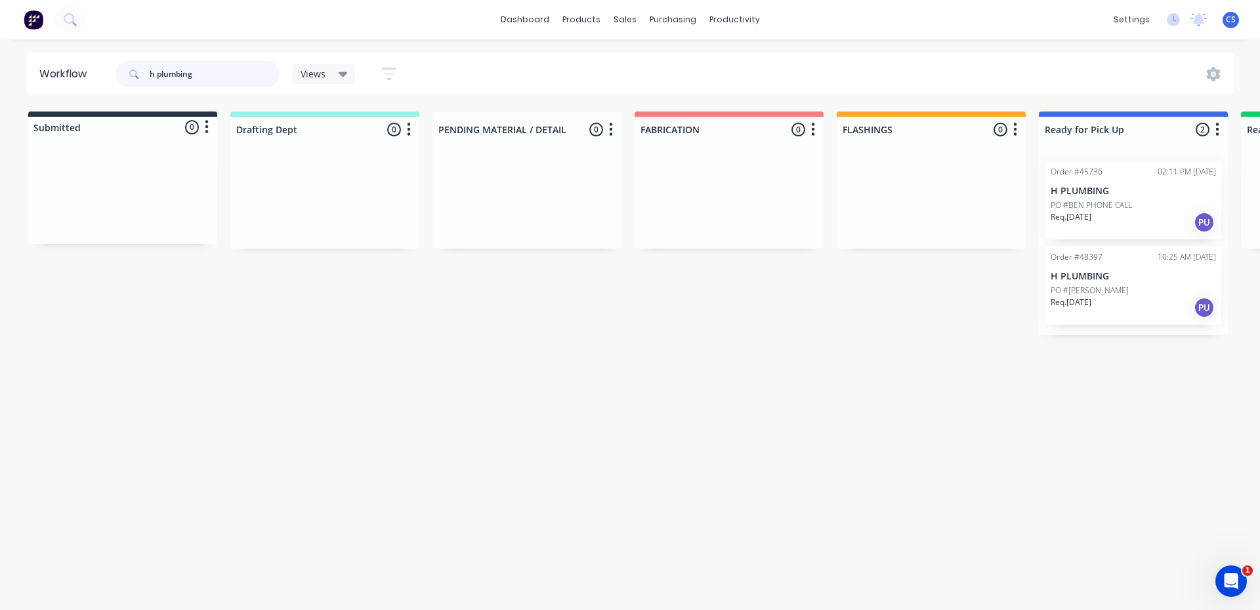
type input "h plumbing"
click at [1139, 305] on div "Req. [DATE] PU" at bounding box center [1132, 308] width 165 height 22
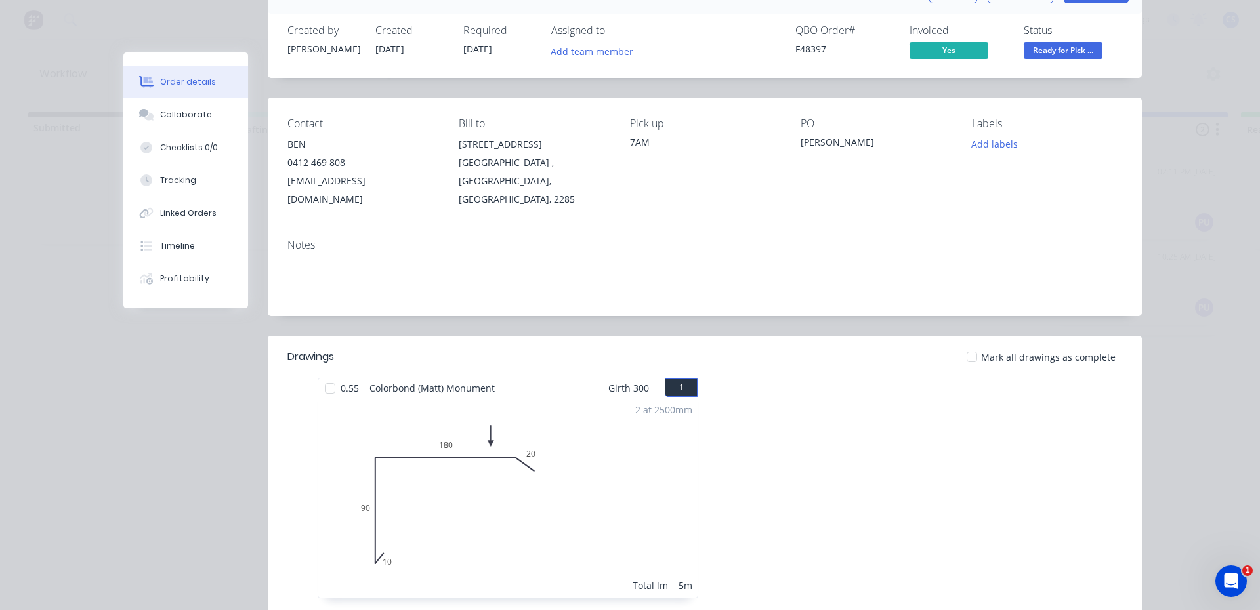
scroll to position [66, 0]
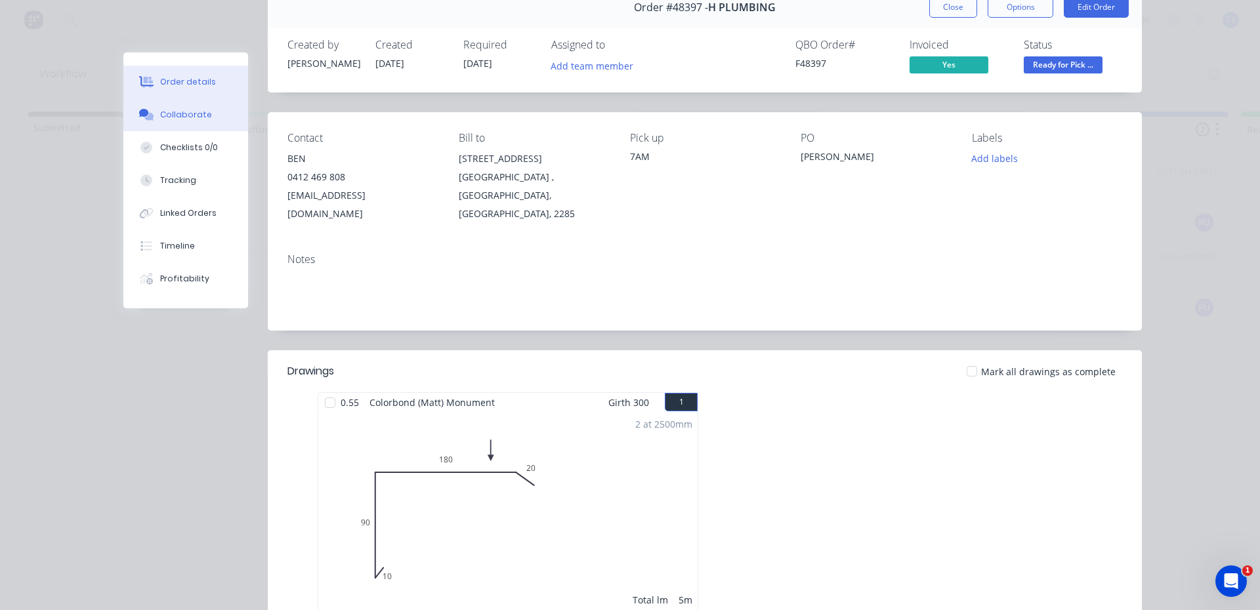
click at [178, 115] on div "Collaborate" at bounding box center [186, 115] width 52 height 12
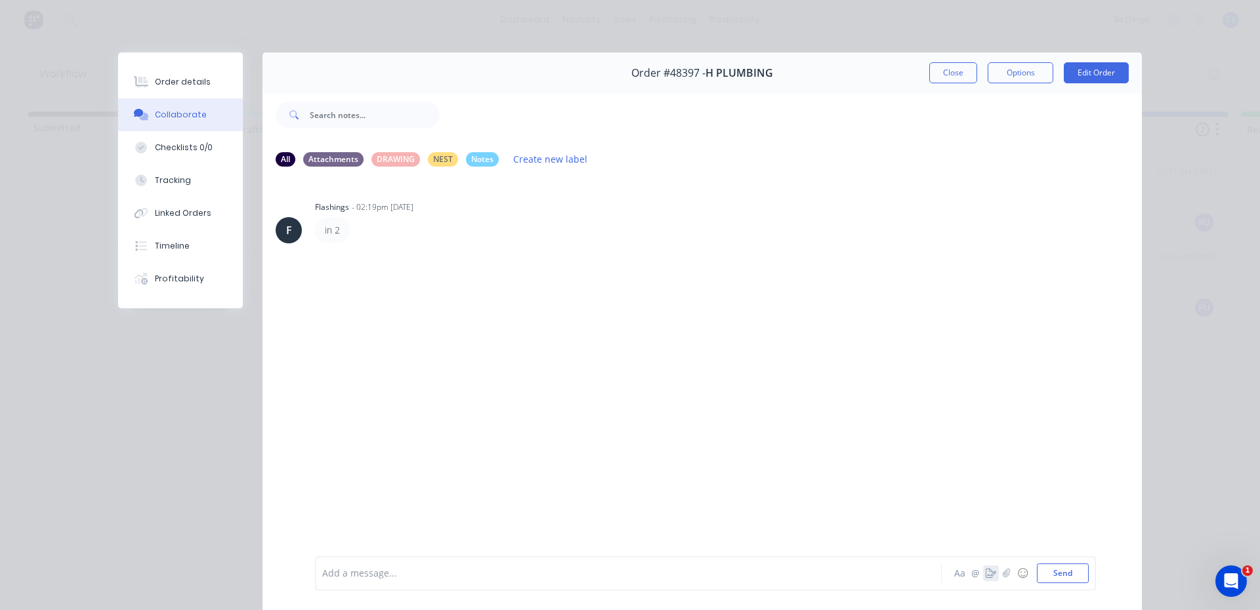
click at [985, 575] on icon "button" at bounding box center [990, 573] width 10 height 9
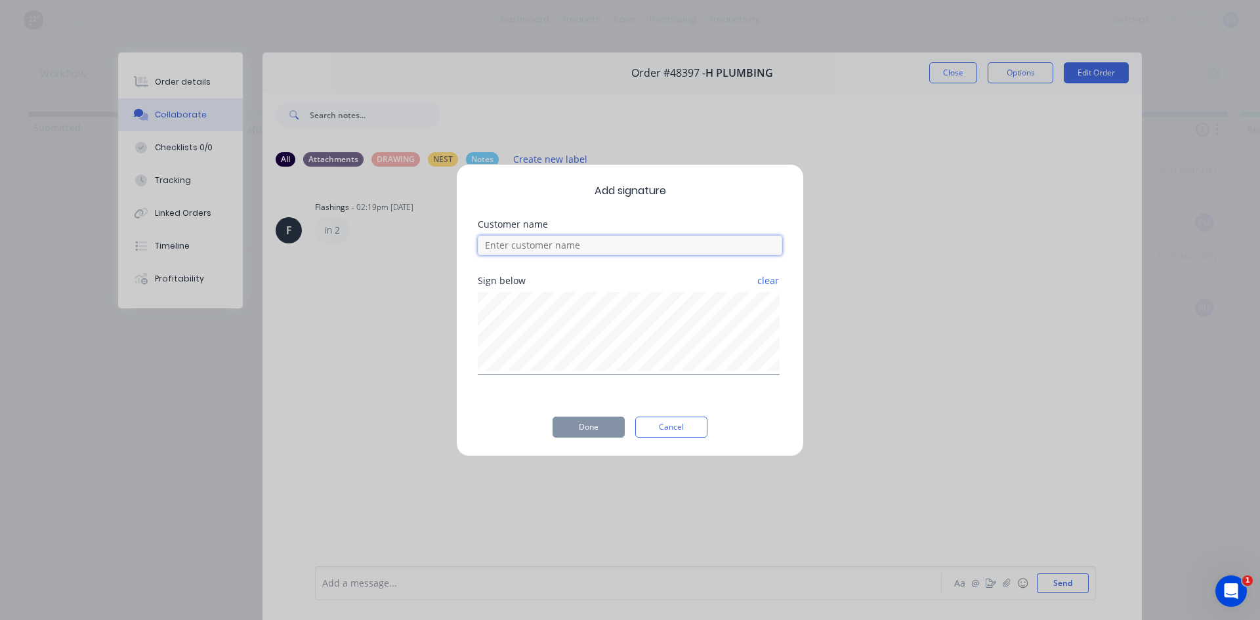
click at [563, 247] on input at bounding box center [630, 246] width 304 height 20
type input "[PERSON_NAME]"
click at [587, 423] on button "Done" at bounding box center [588, 427] width 72 height 21
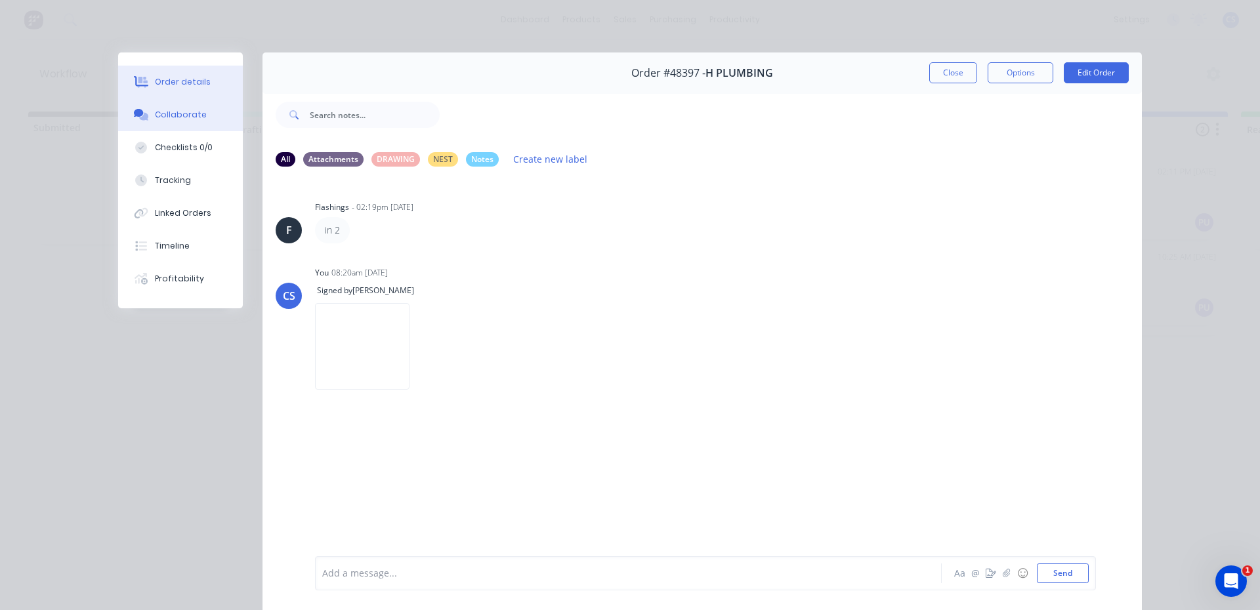
click at [175, 89] on button "Order details" at bounding box center [180, 82] width 125 height 33
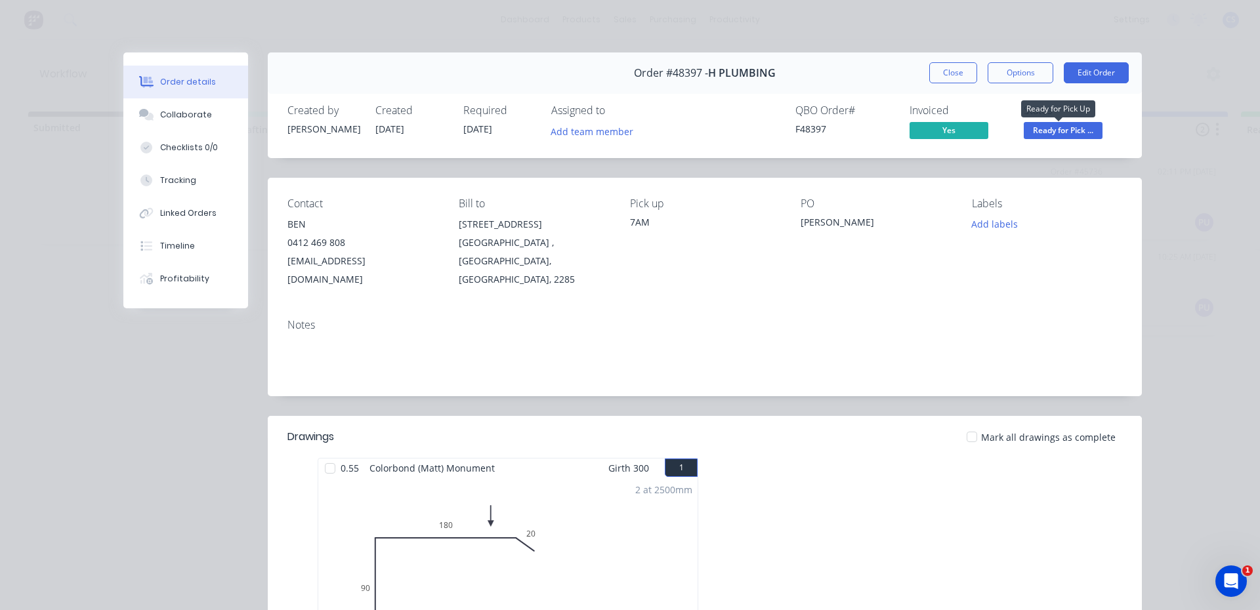
click at [1058, 134] on span "Ready for Pick ..." at bounding box center [1062, 130] width 79 height 16
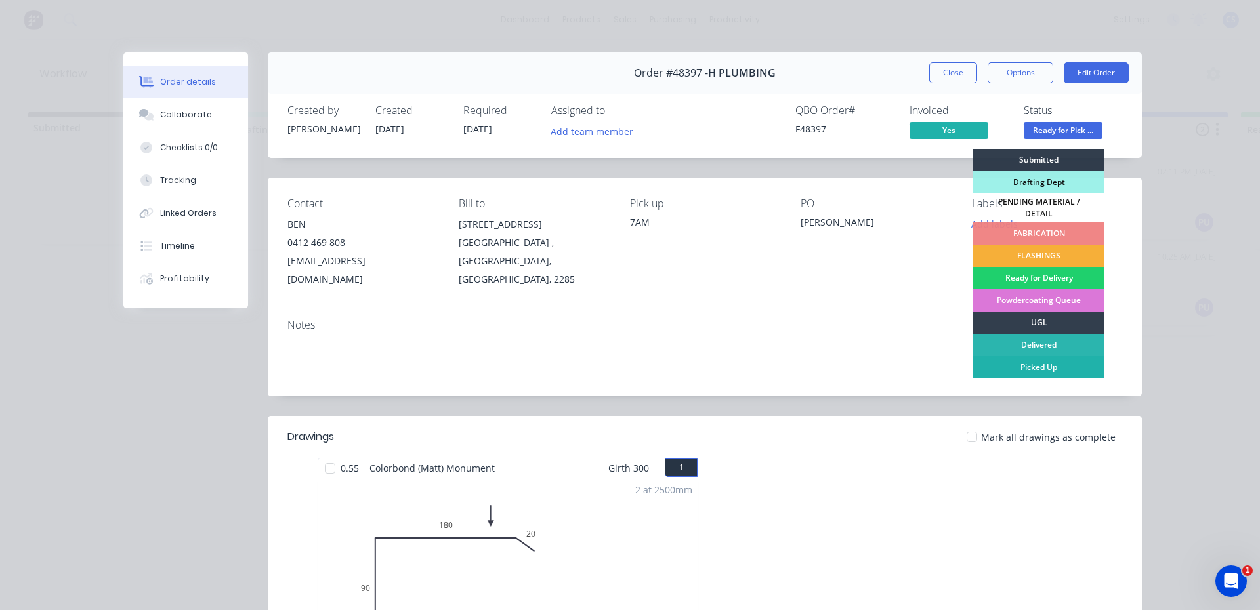
click at [1032, 363] on div "Picked Up" at bounding box center [1038, 367] width 131 height 22
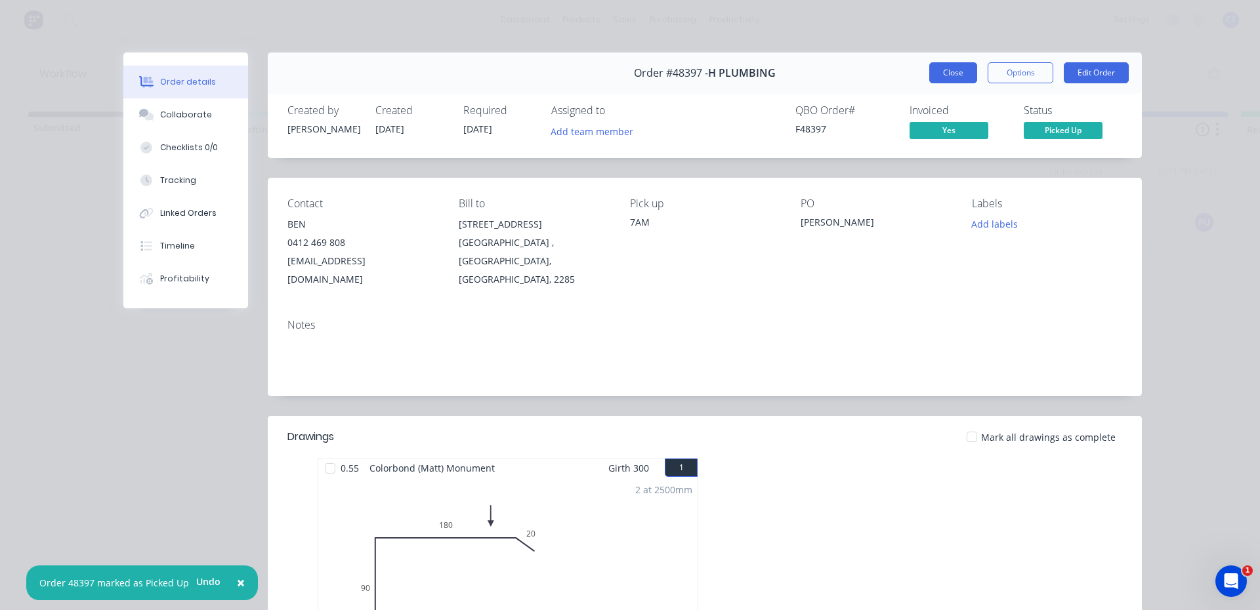
click at [942, 75] on button "Close" at bounding box center [953, 72] width 48 height 21
